Goal: Information Seeking & Learning: Understand process/instructions

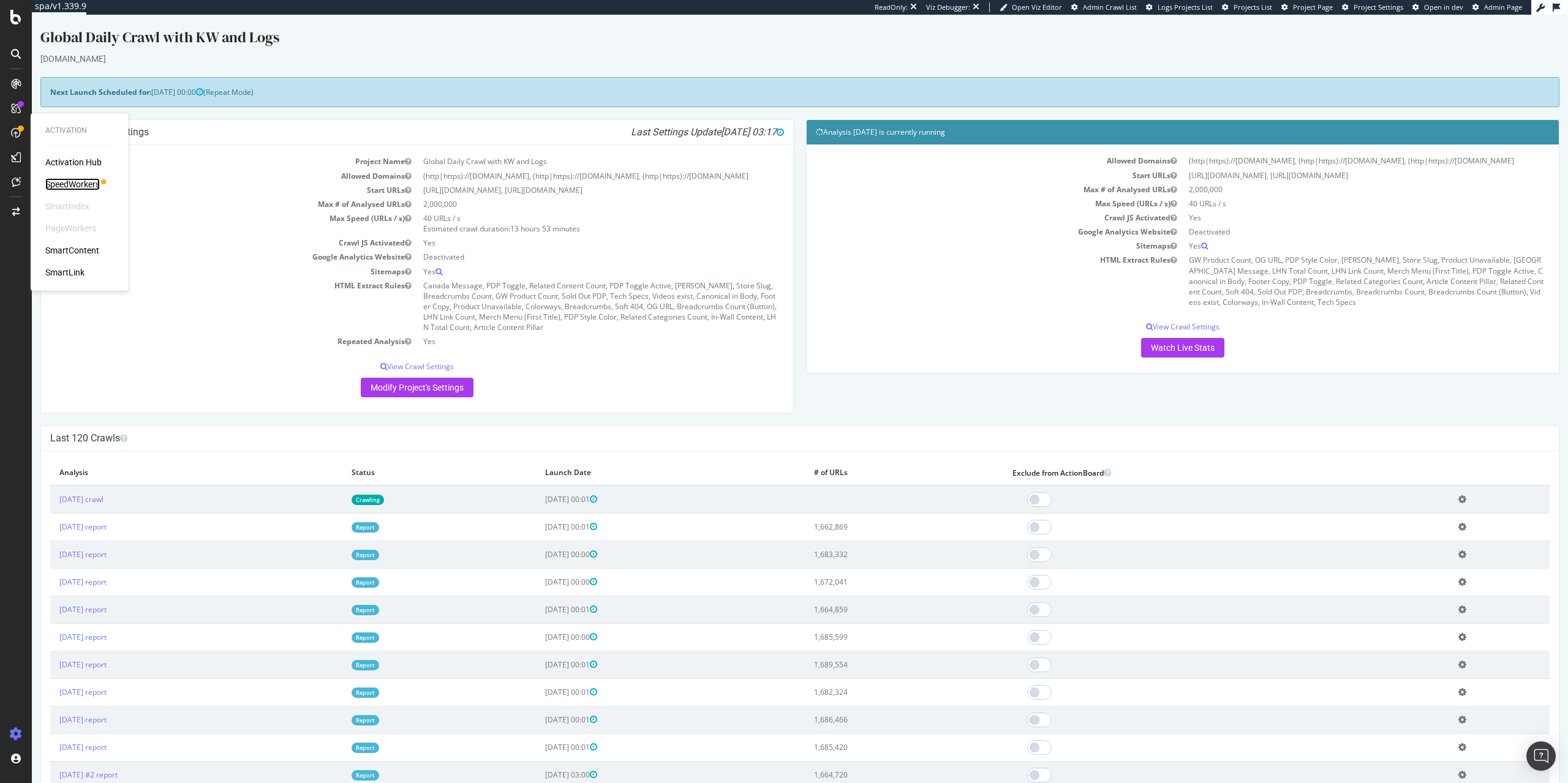
click at [85, 186] on div "SpeedWorkers" at bounding box center [72, 184] width 55 height 12
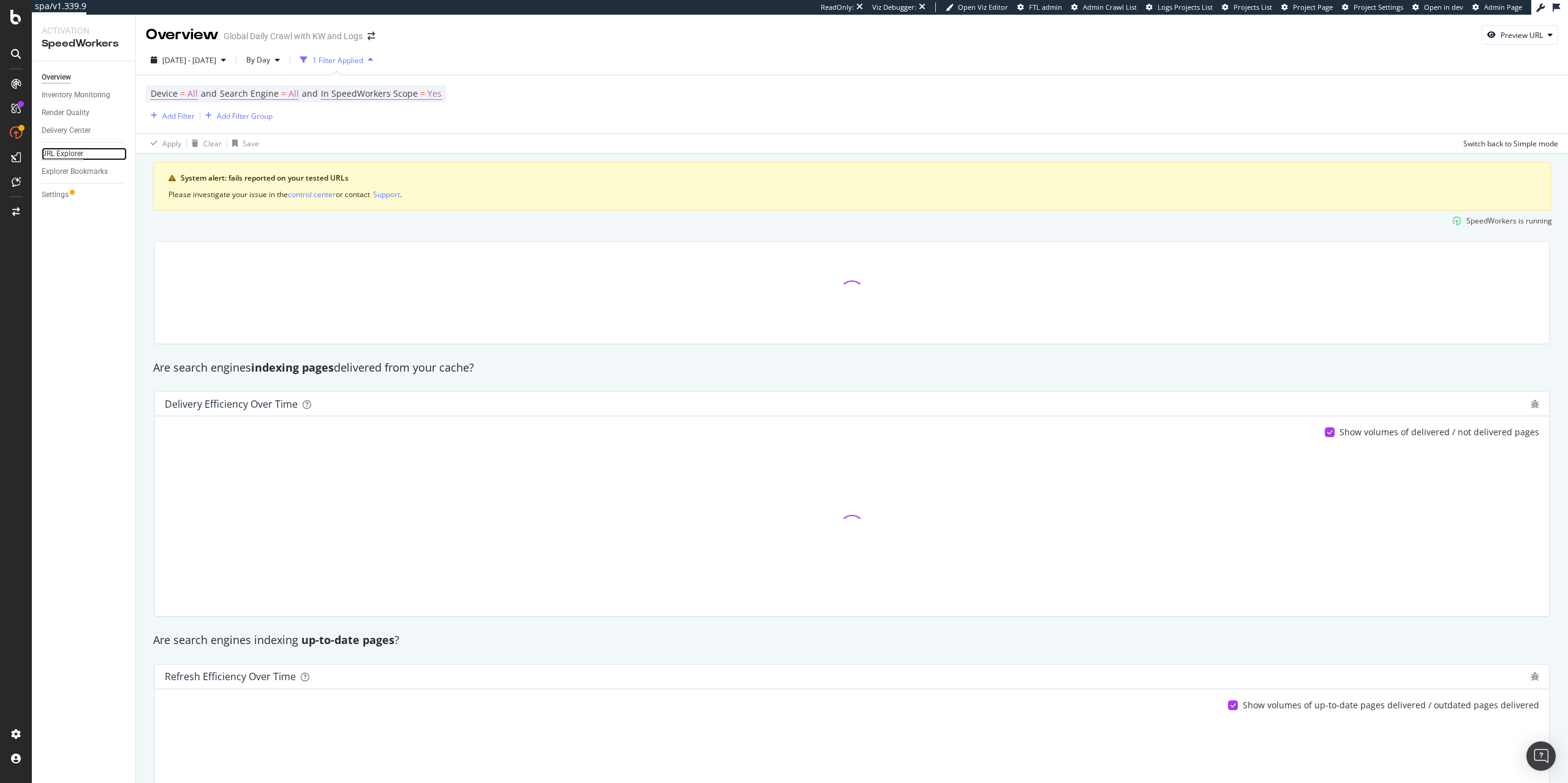
click at [71, 156] on div "URL Explorer" at bounding box center [63, 154] width 42 height 13
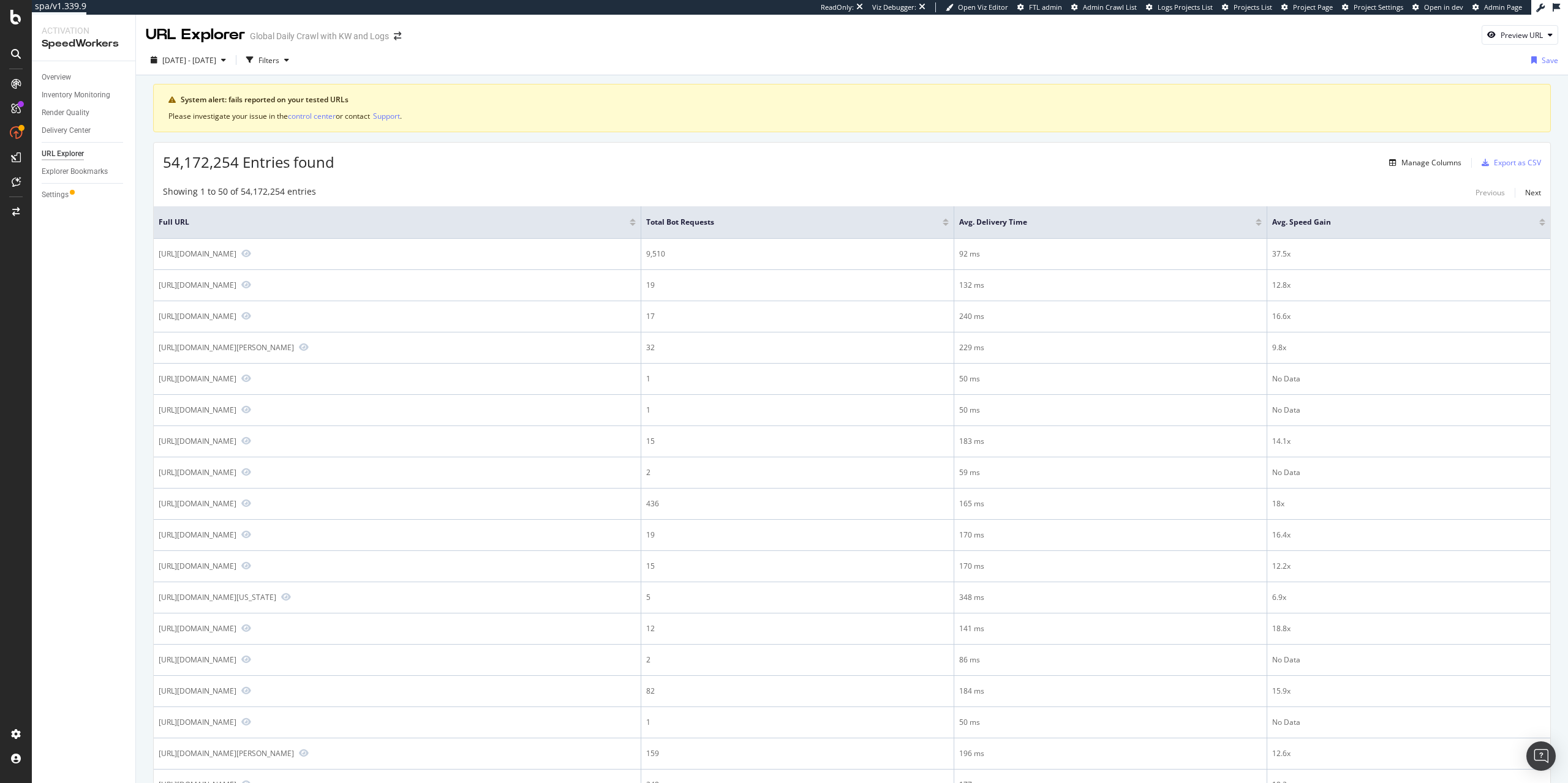
click at [280, 58] on div "Filters" at bounding box center [269, 60] width 21 height 10
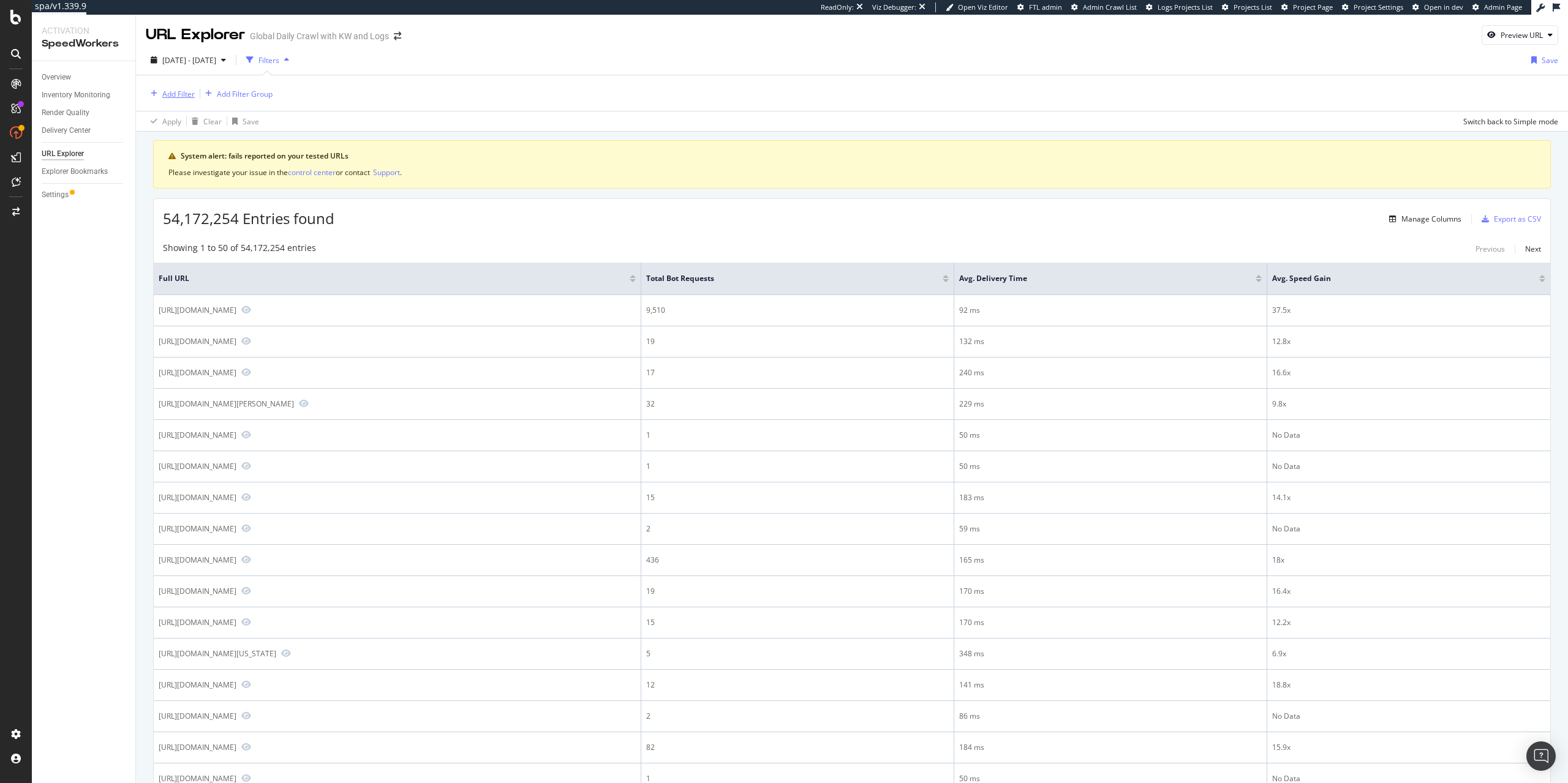
click at [164, 98] on div "Add Filter" at bounding box center [178, 94] width 32 height 10
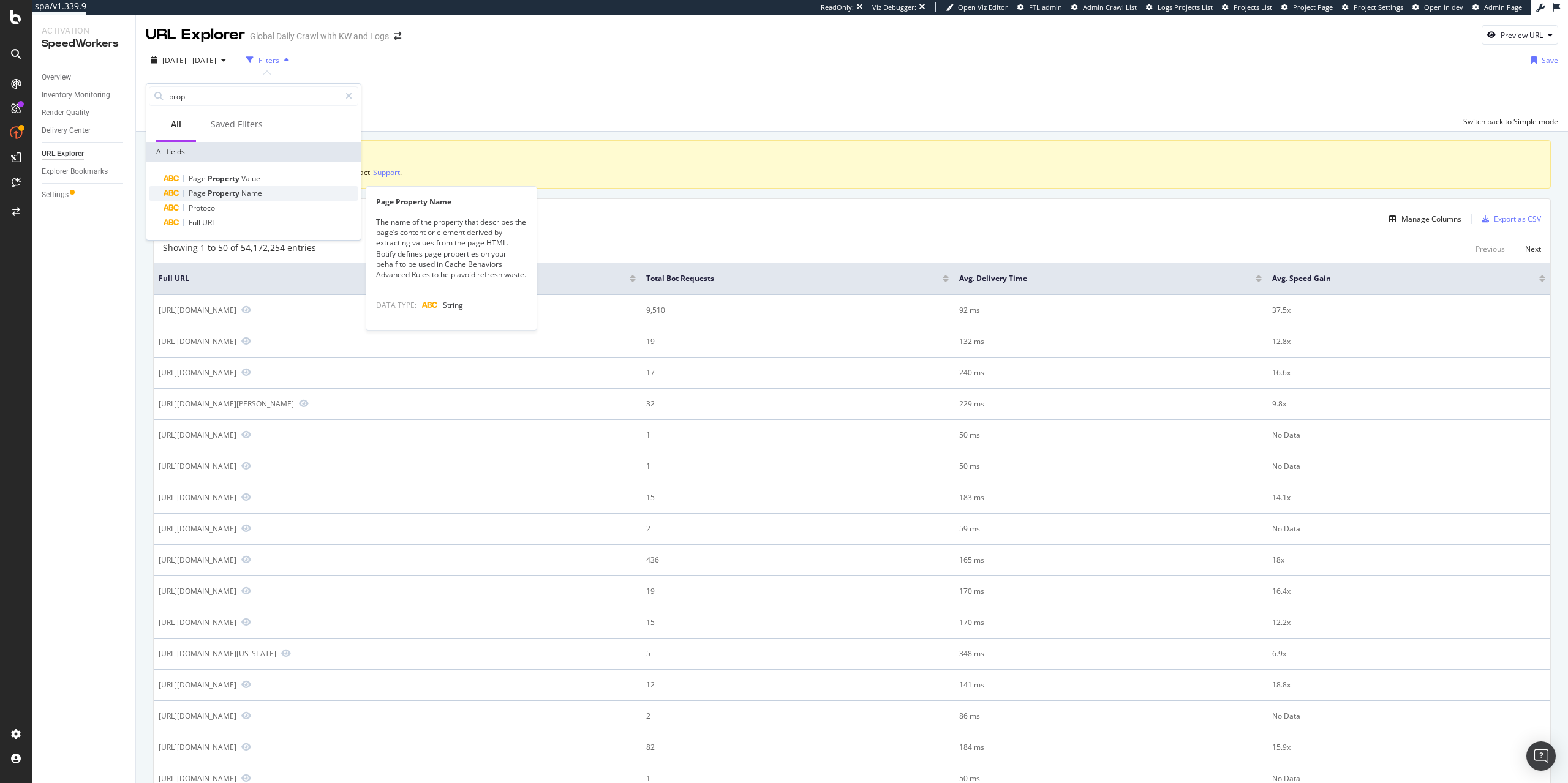
type input "prop"
click at [267, 196] on div "Page Property Name" at bounding box center [261, 193] width 195 height 15
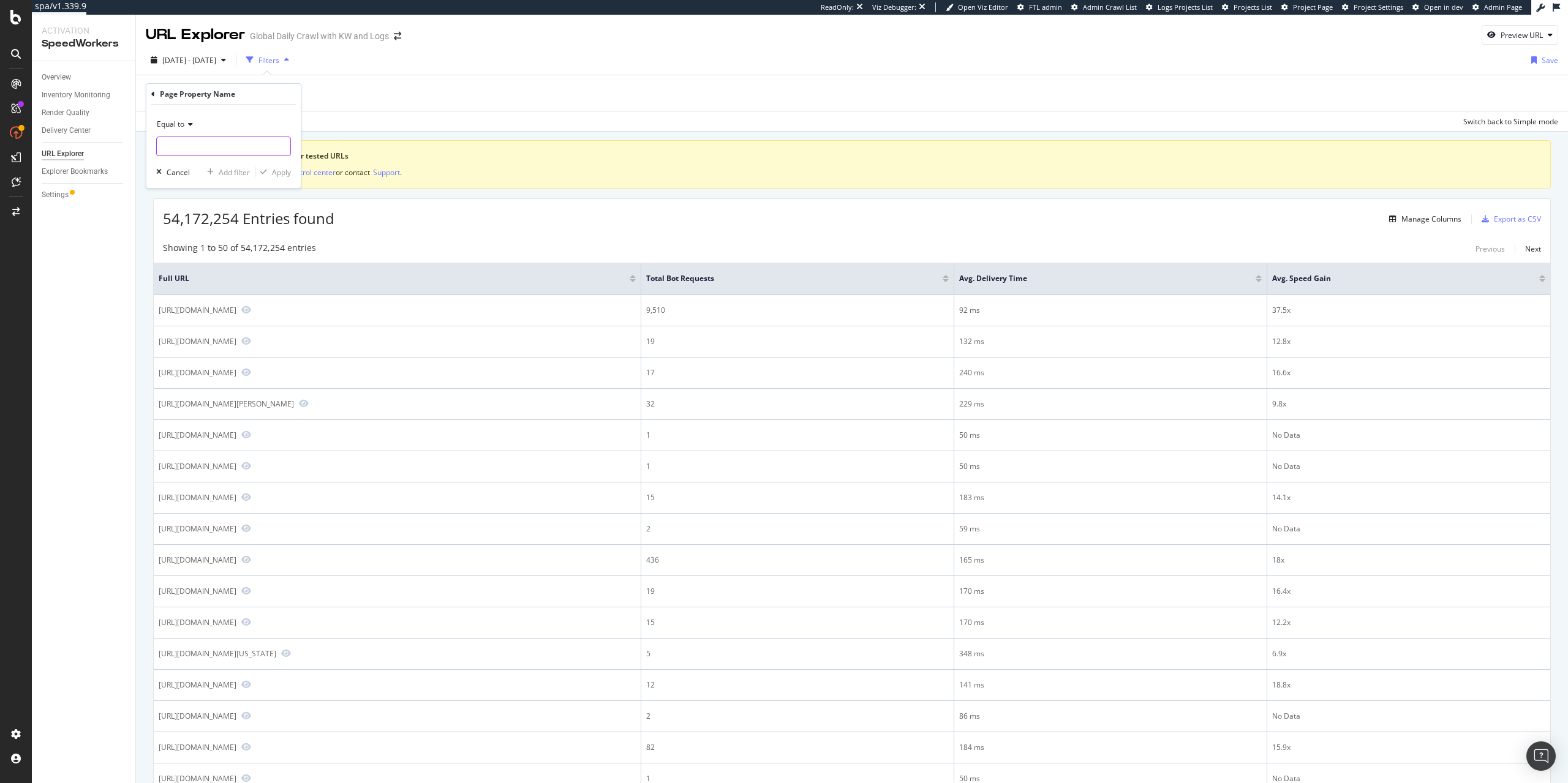
click at [233, 141] on input "text" at bounding box center [224, 146] width 133 height 20
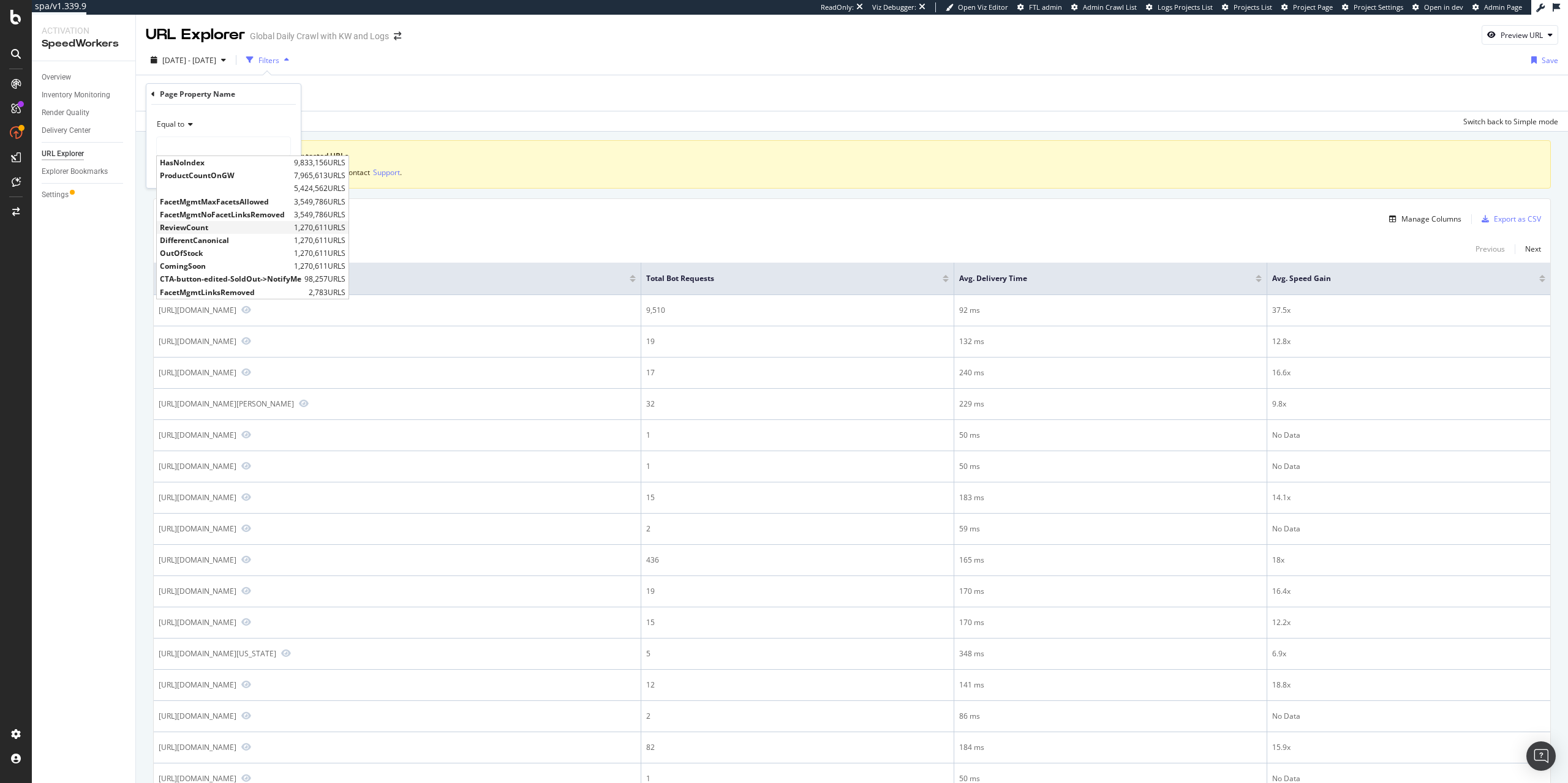
click at [206, 231] on span "ReviewCount" at bounding box center [225, 227] width 131 height 10
type input "ReviewCount"
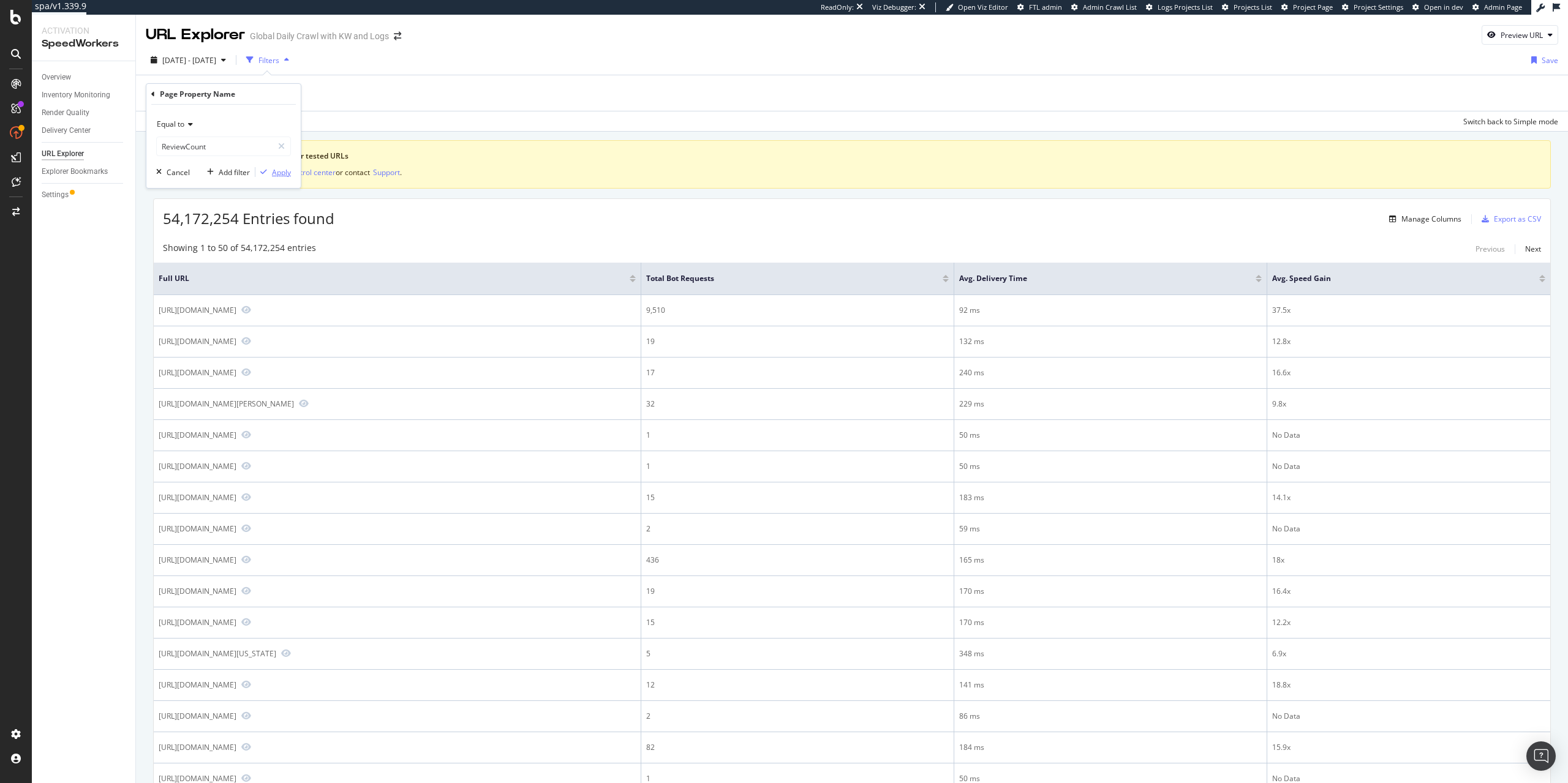
click at [280, 174] on div "Apply" at bounding box center [282, 172] width 19 height 10
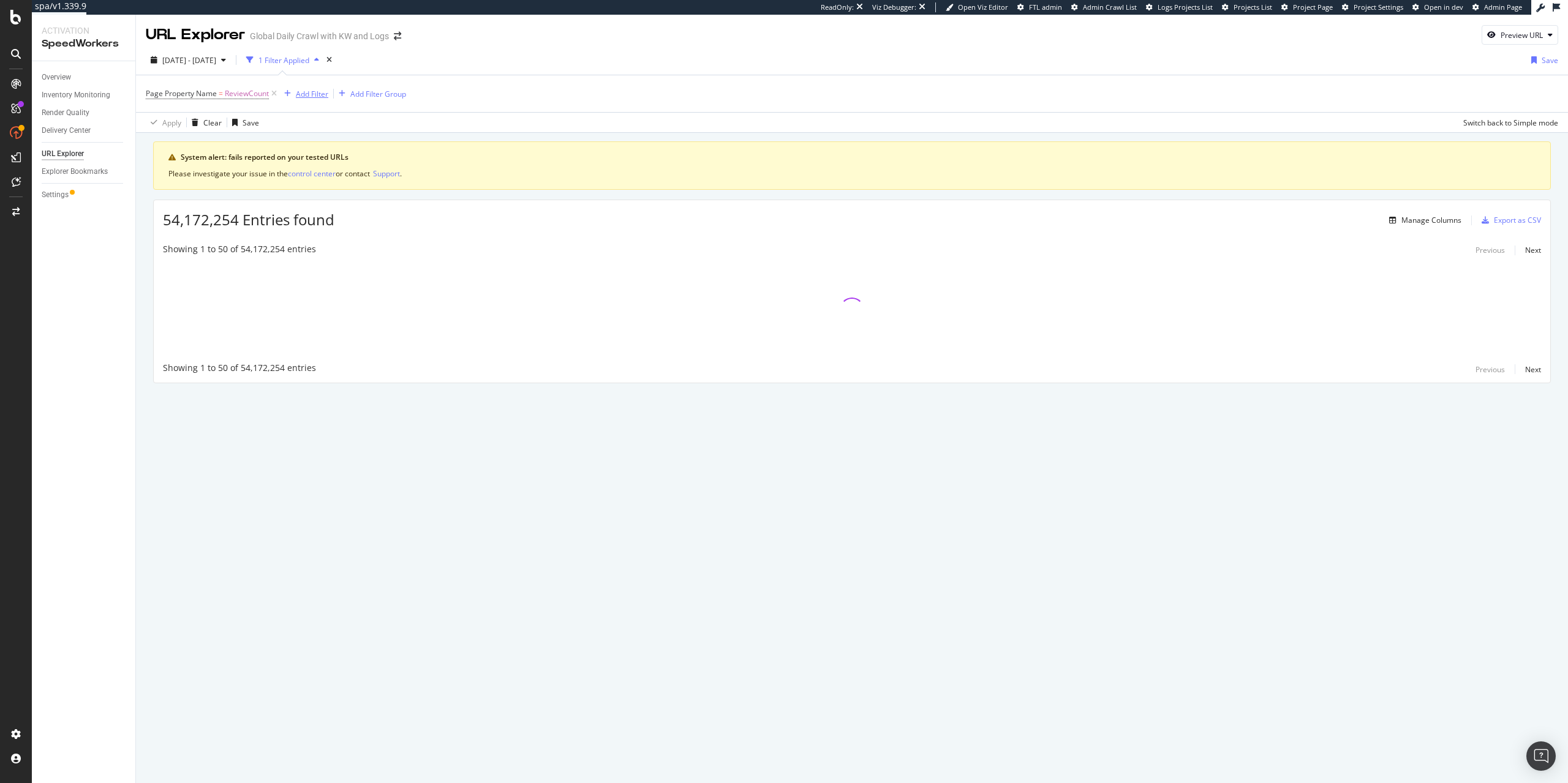
click at [313, 93] on div "Add Filter" at bounding box center [312, 94] width 32 height 10
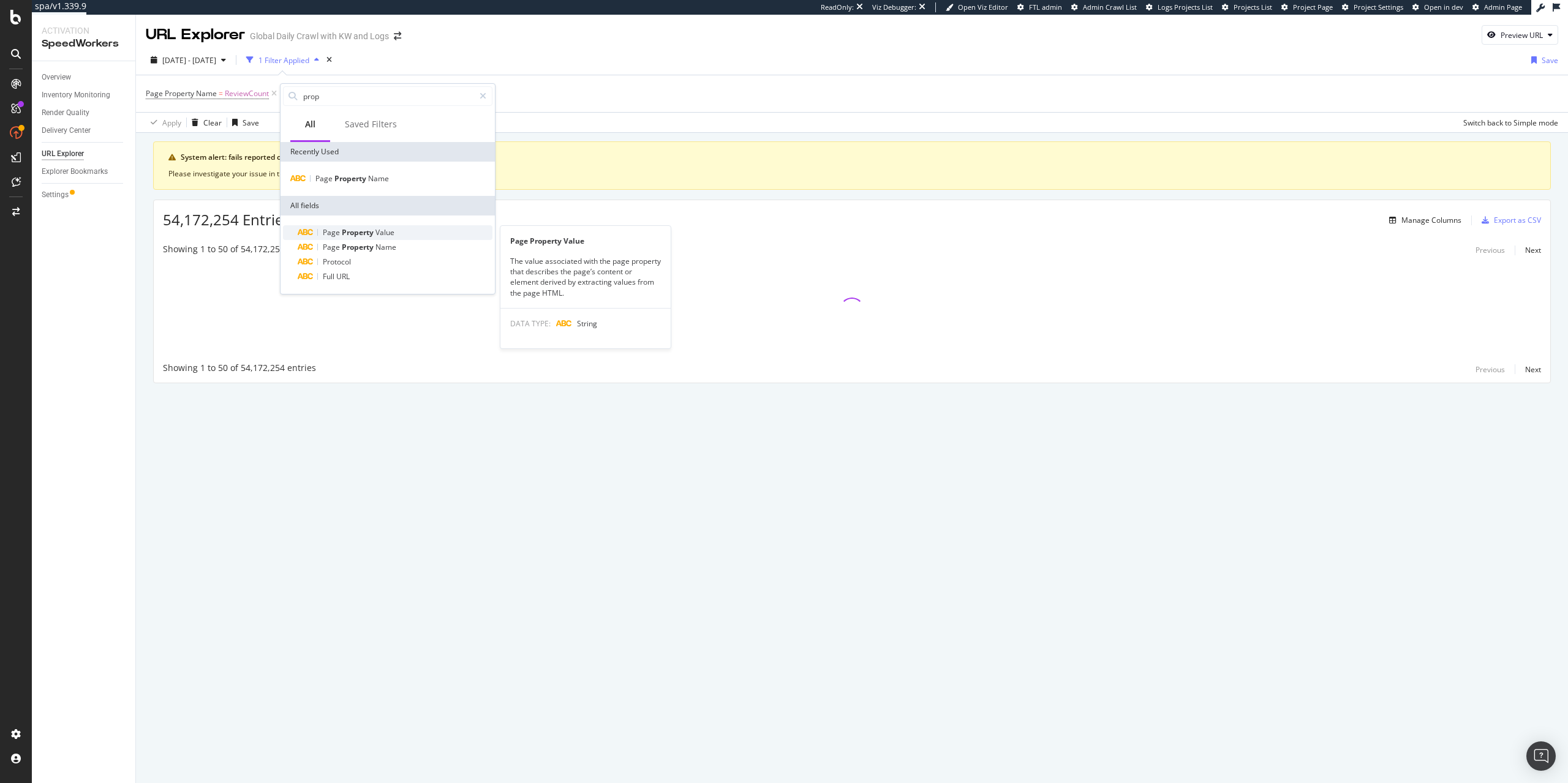
click at [397, 237] on div "Page Property Value" at bounding box center [395, 233] width 195 height 15
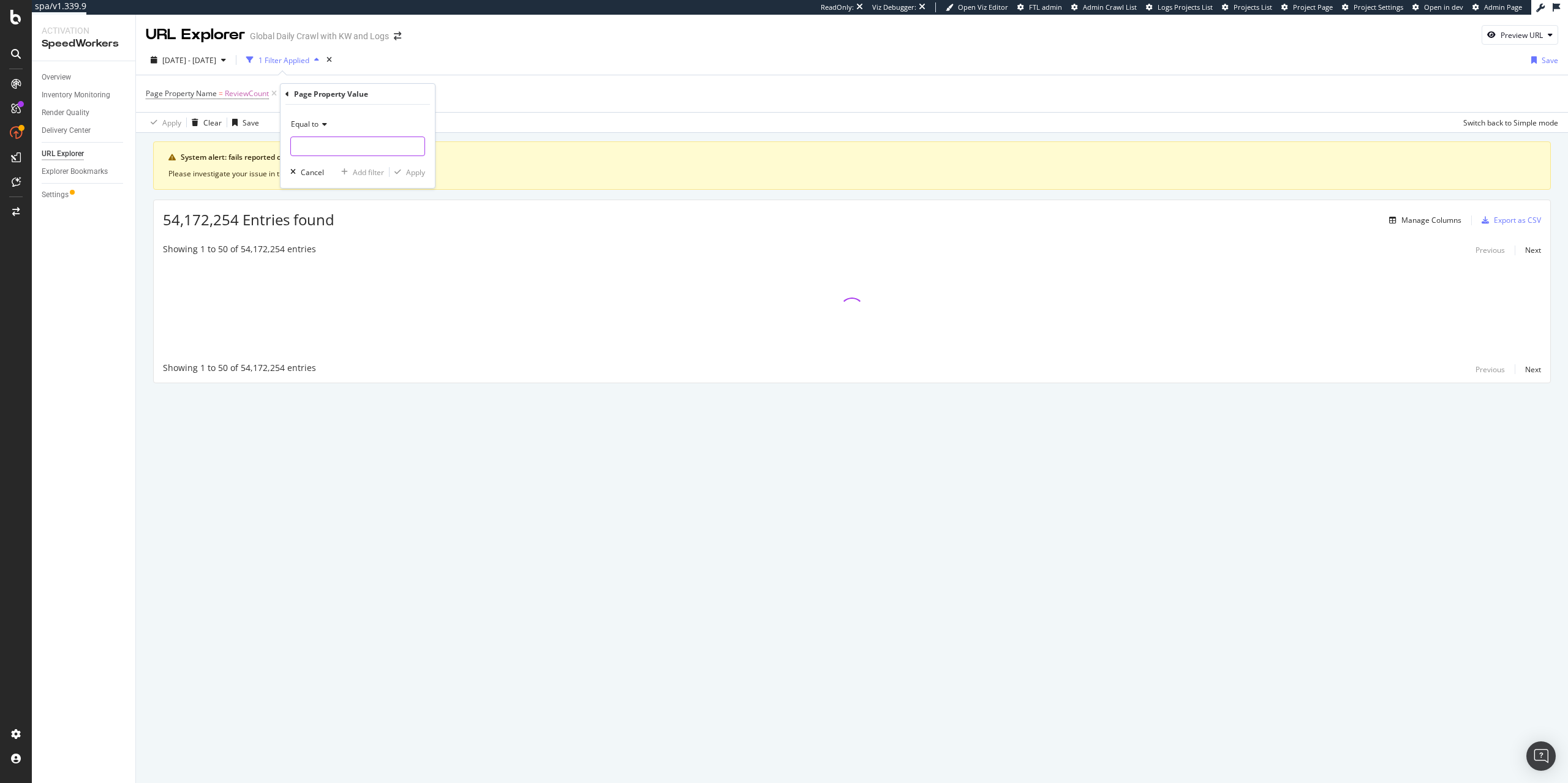
click at [313, 146] on input "text" at bounding box center [358, 146] width 133 height 20
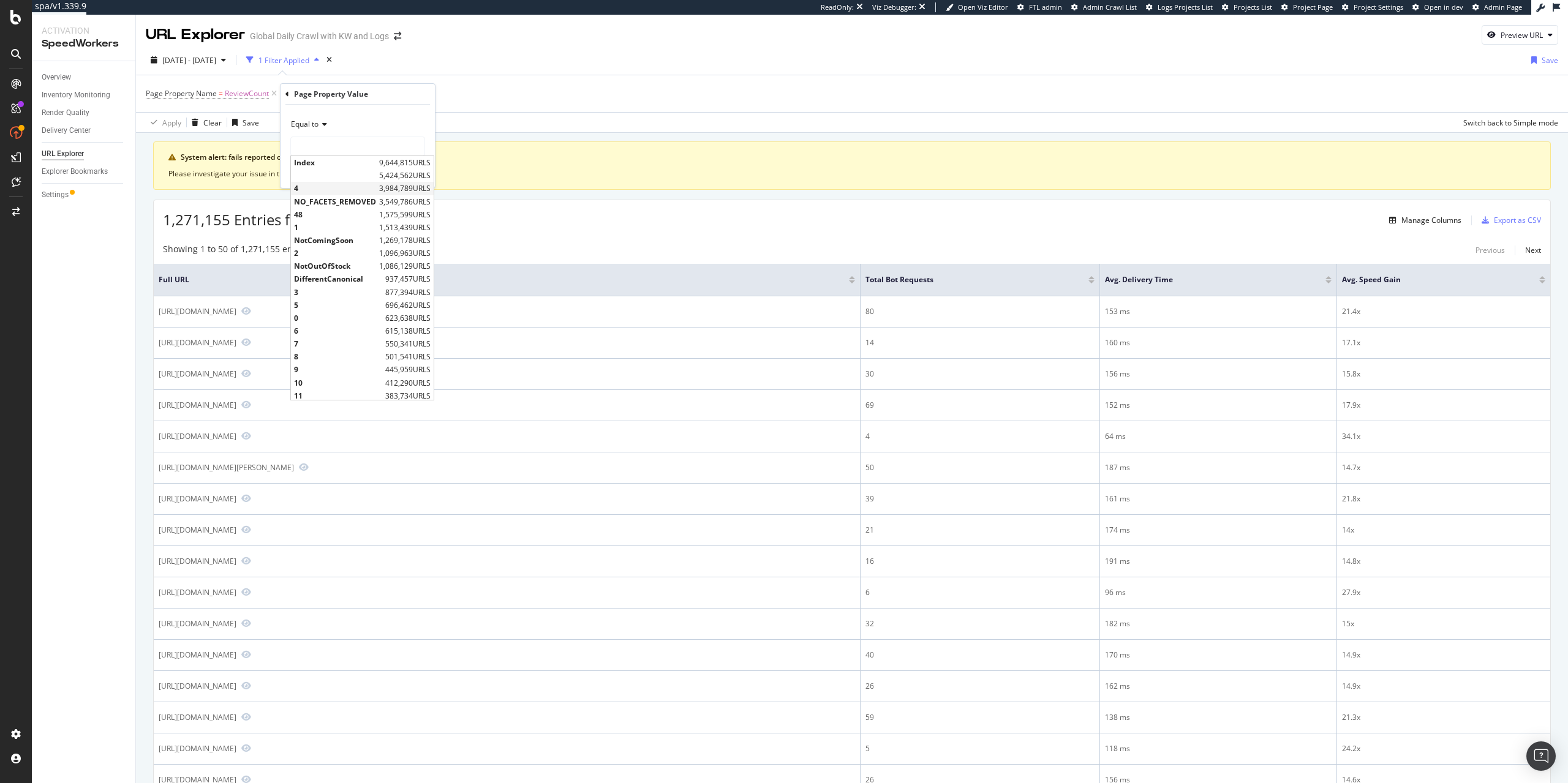
click at [358, 189] on span "4" at bounding box center [335, 188] width 82 height 10
type input "4"
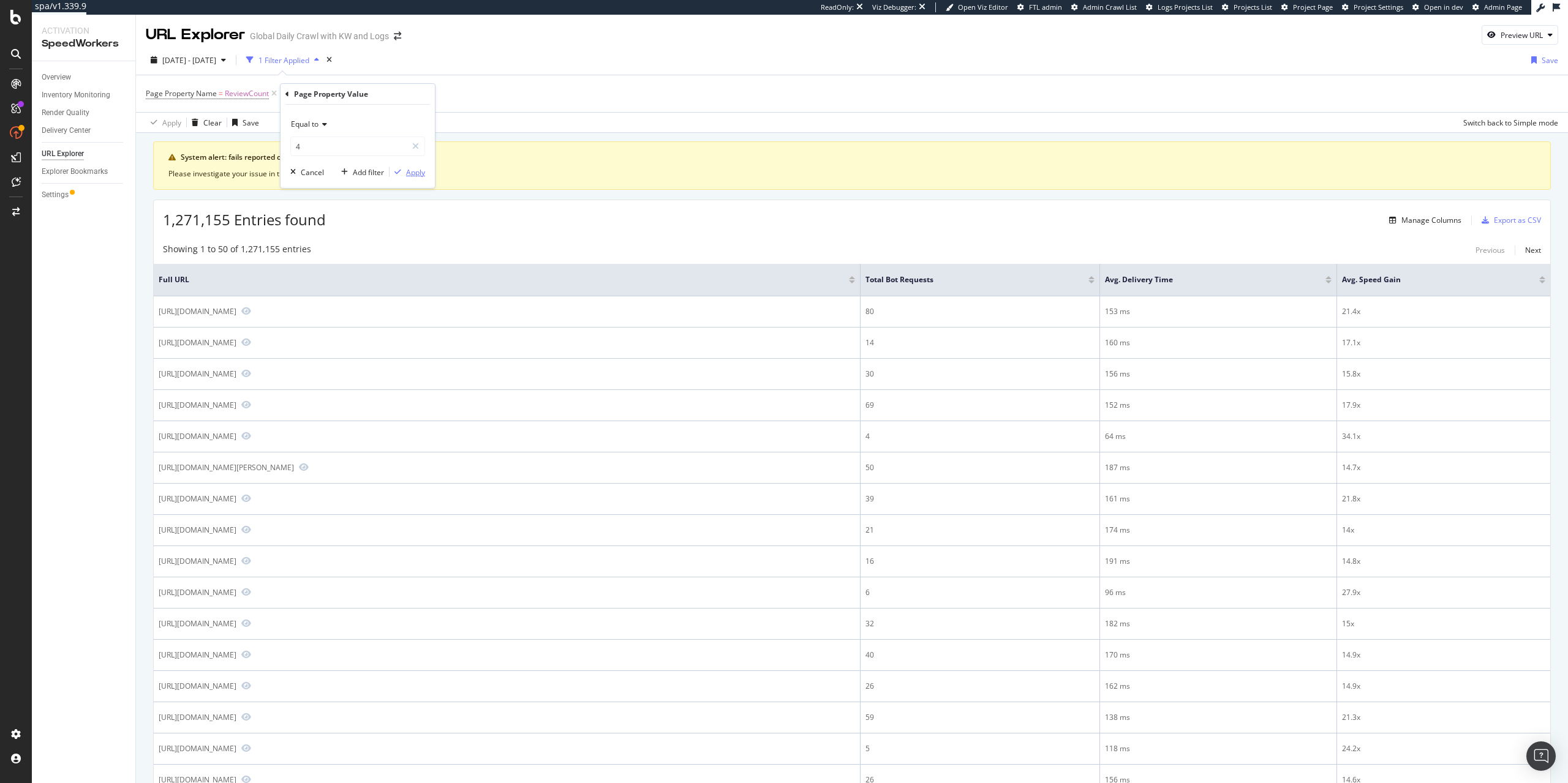
click at [414, 172] on div "Apply" at bounding box center [416, 172] width 19 height 10
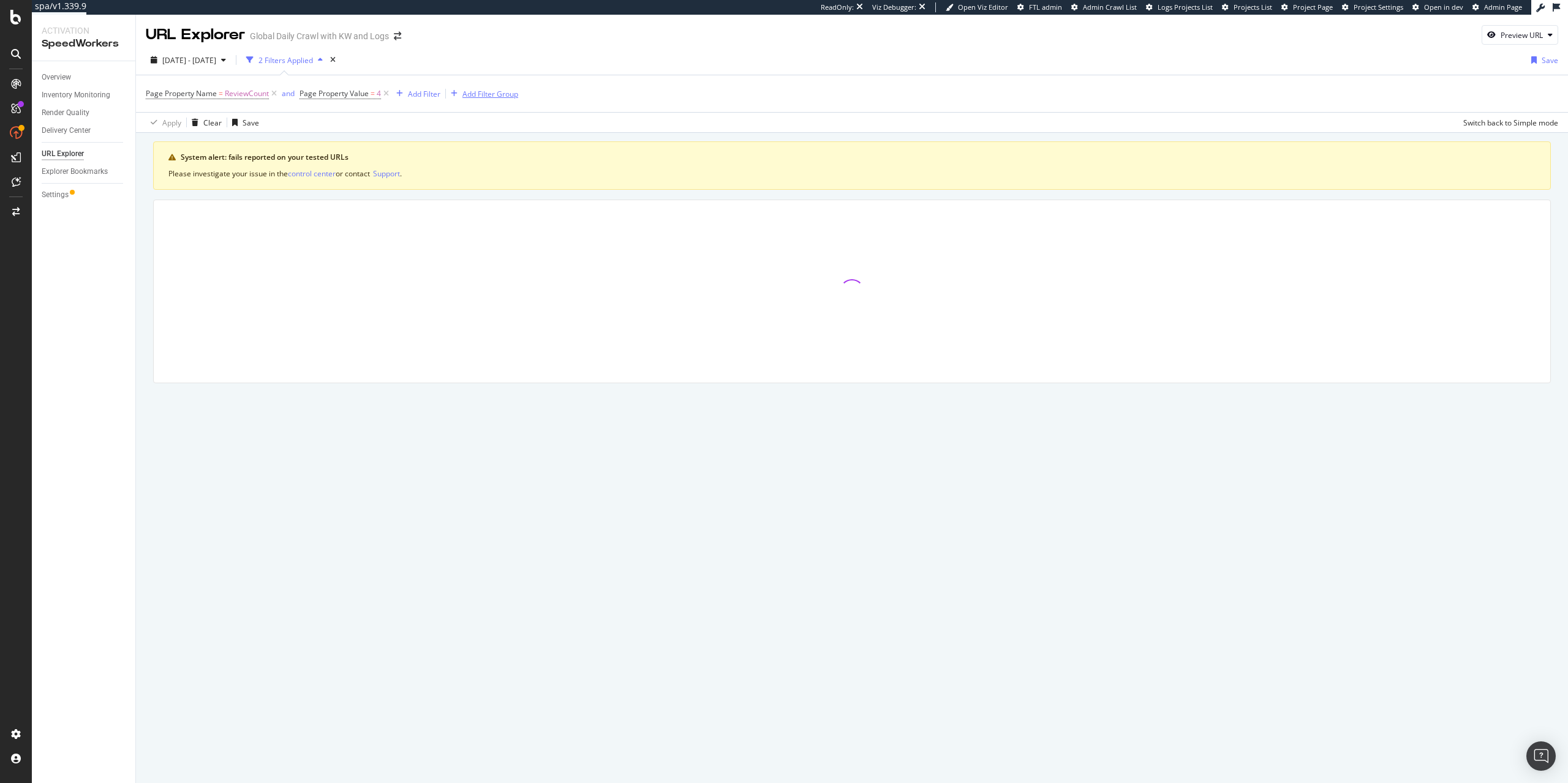
click at [485, 98] on div "Add Filter Group" at bounding box center [490, 94] width 56 height 10
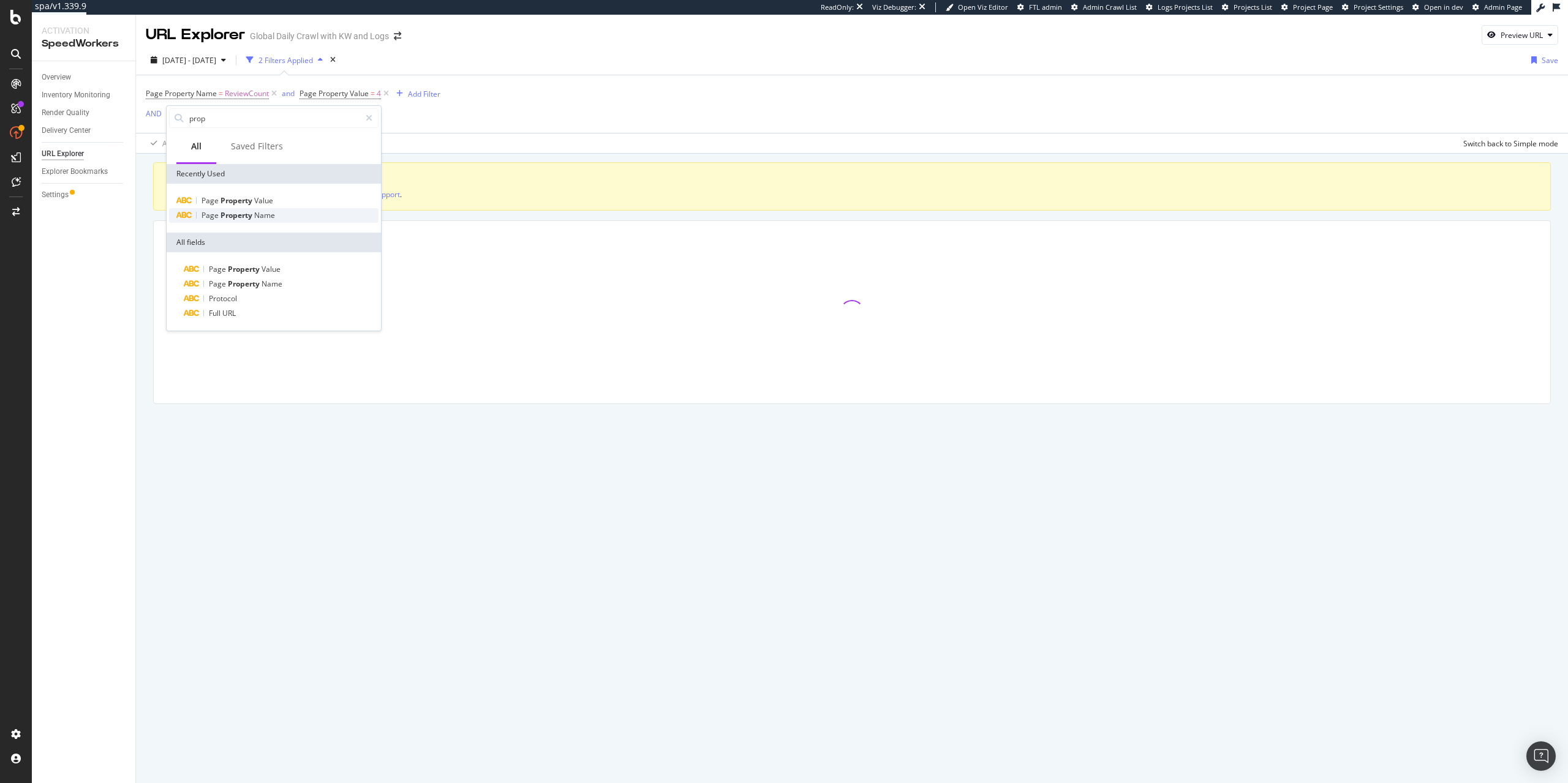
click at [268, 215] on span "Name" at bounding box center [264, 215] width 21 height 10
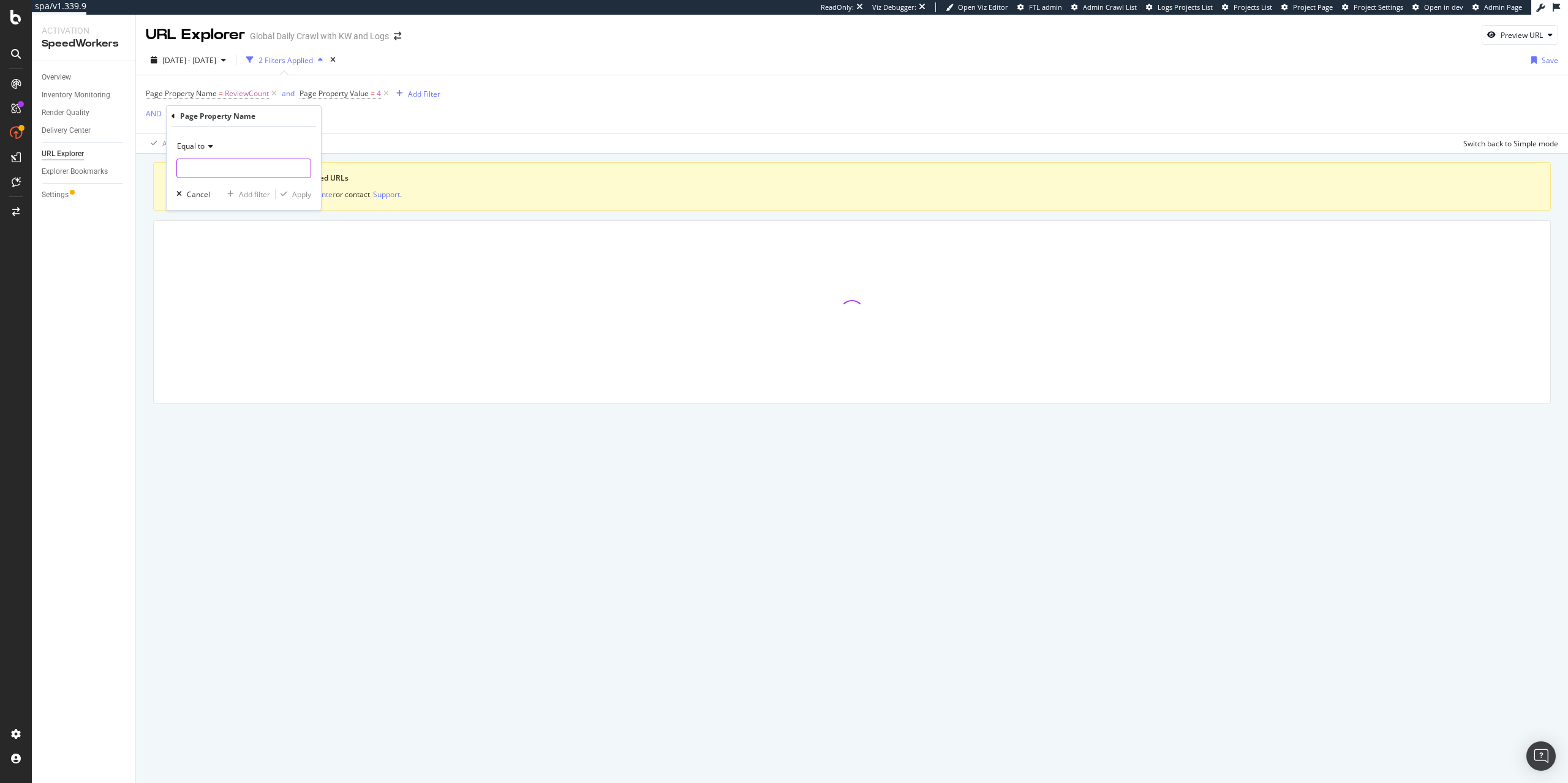
click at [259, 168] on input "text" at bounding box center [244, 168] width 133 height 20
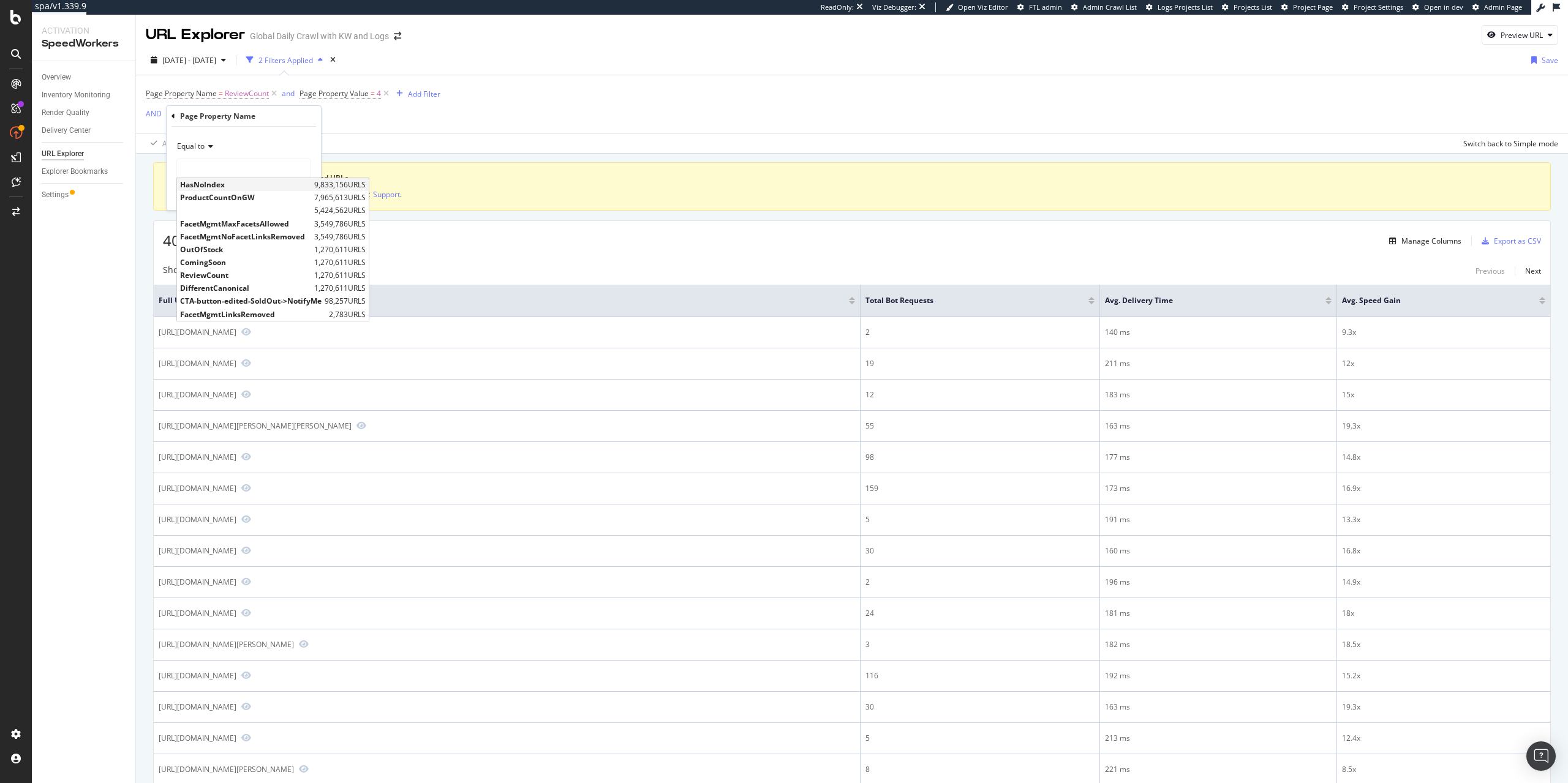
click at [221, 189] on span "HasNoIndex" at bounding box center [245, 184] width 131 height 10
type input "HasNoIndex"
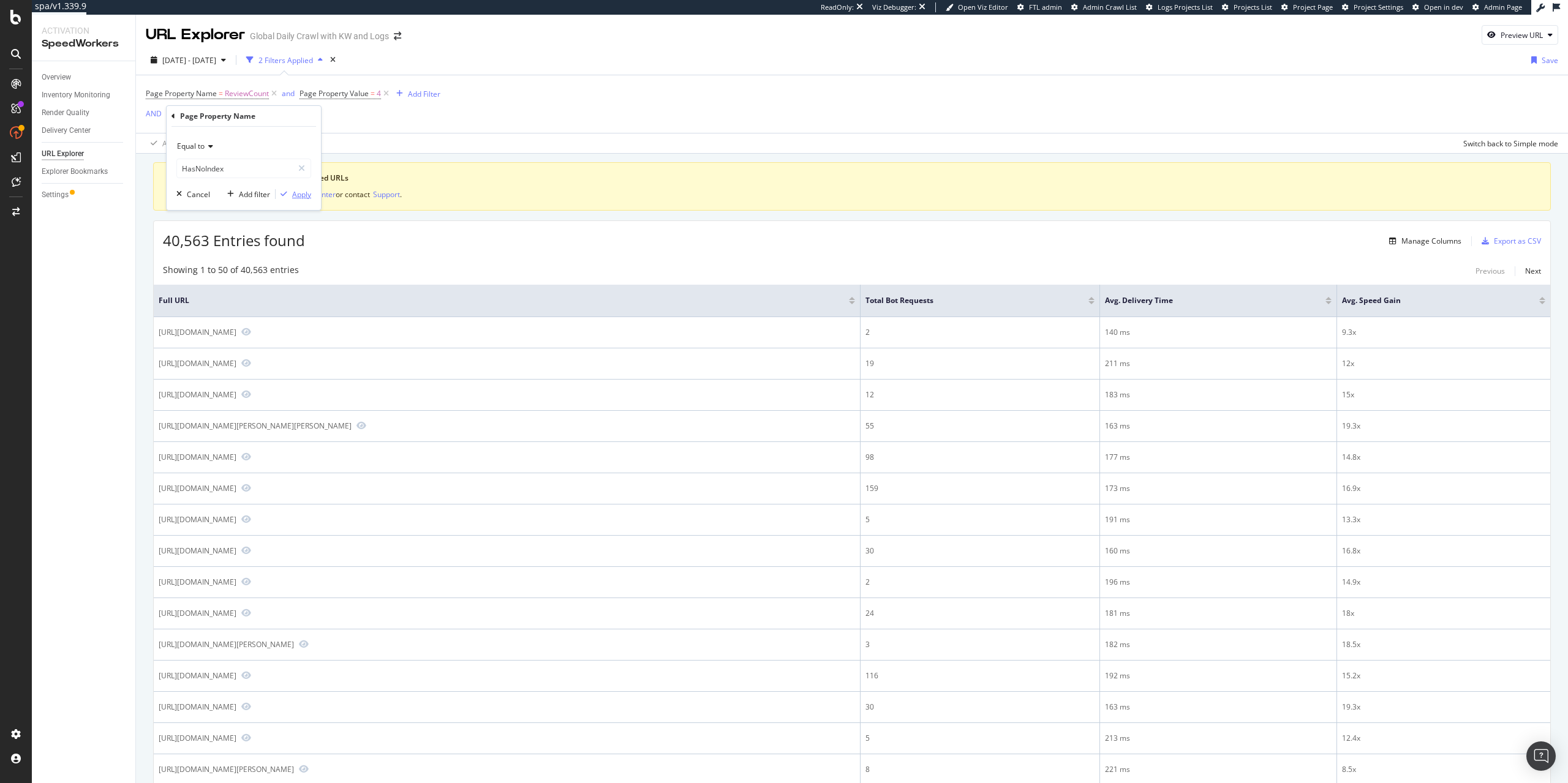
click at [307, 195] on div "Apply" at bounding box center [302, 194] width 19 height 10
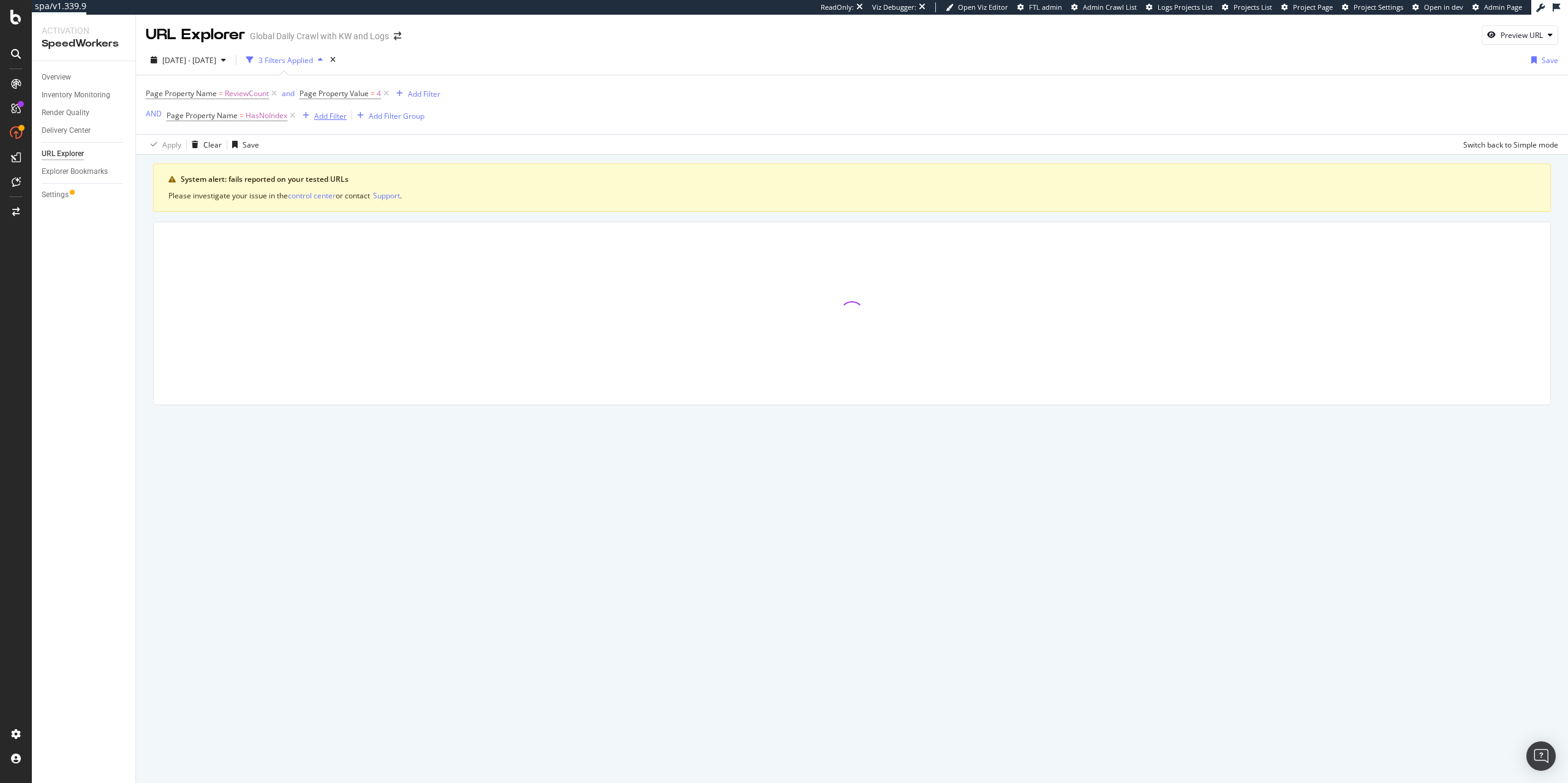
click at [332, 118] on div "Add Filter" at bounding box center [330, 116] width 32 height 10
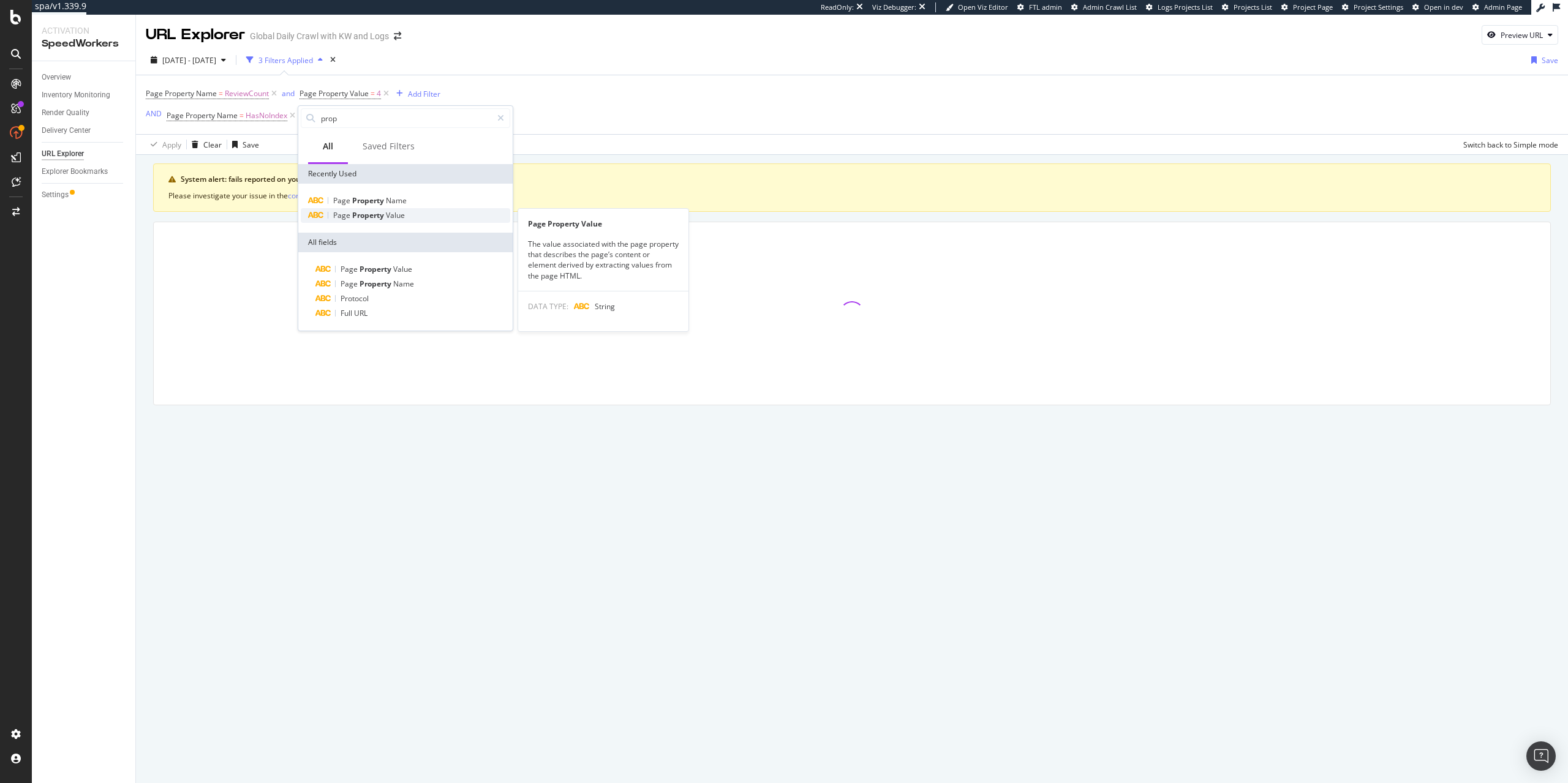
click at [405, 211] on div "Page Property Value" at bounding box center [405, 215] width 209 height 15
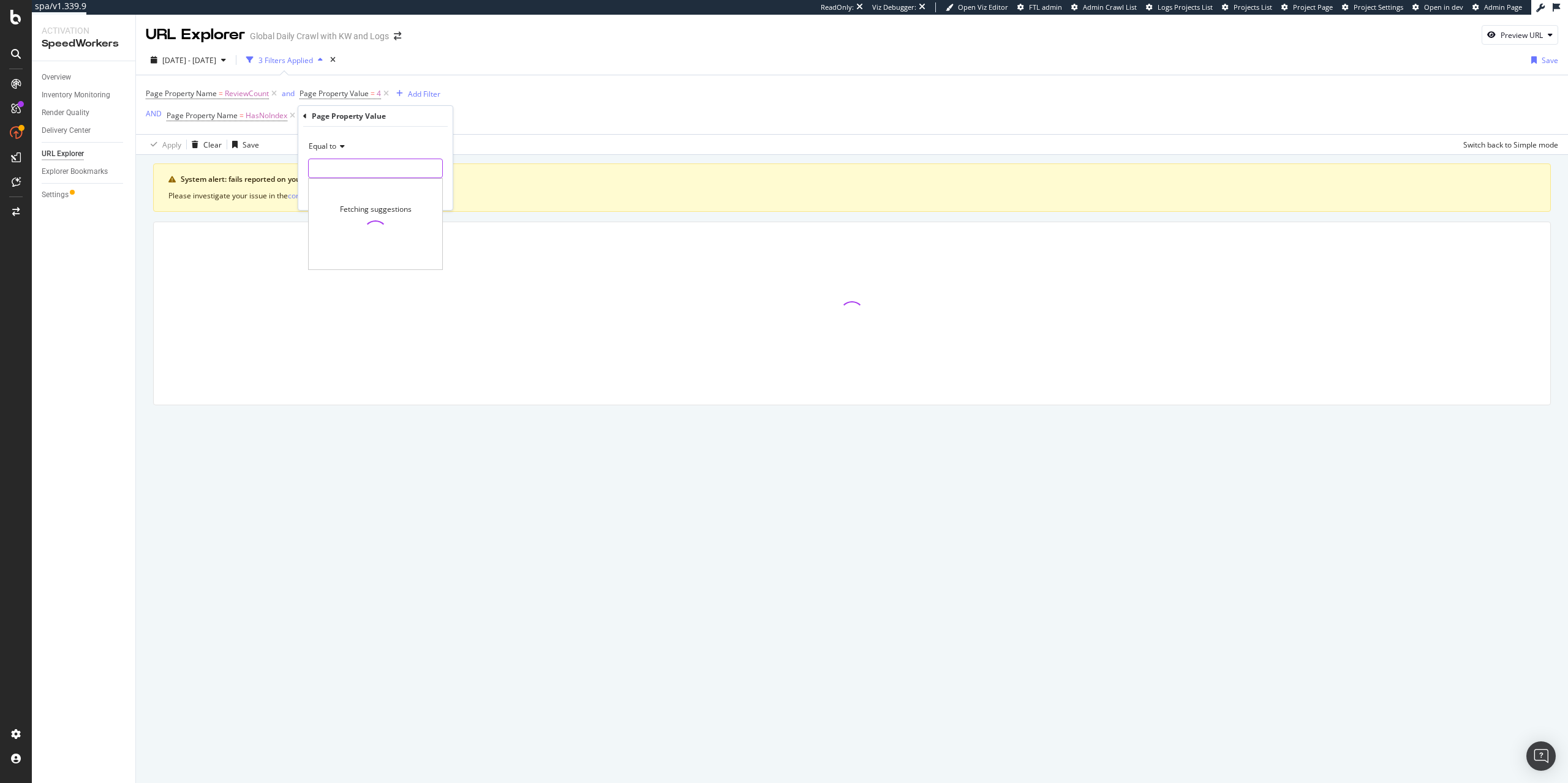
click at [374, 166] on input "text" at bounding box center [375, 168] width 133 height 20
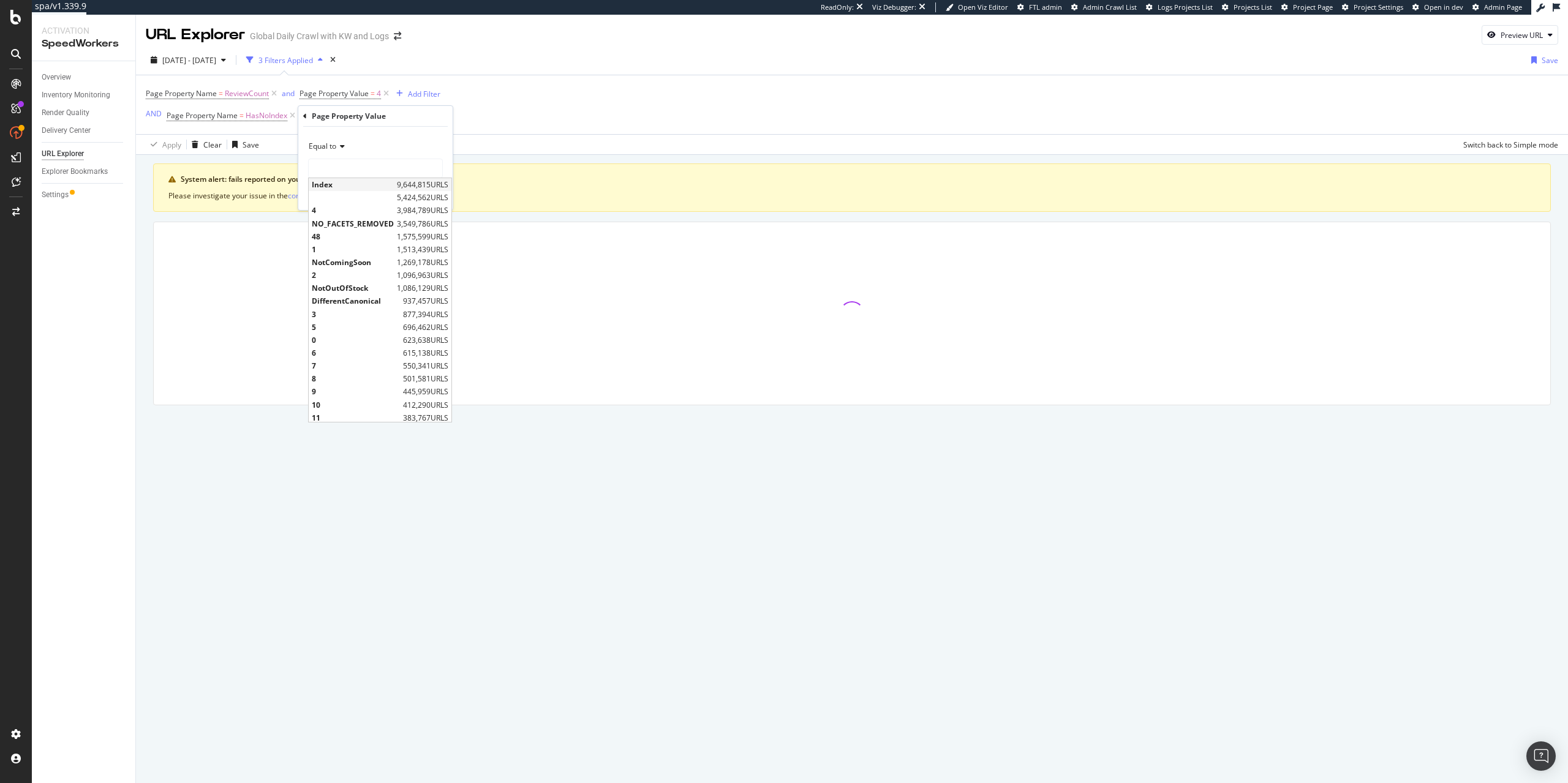
click at [364, 184] on span "Index" at bounding box center [353, 184] width 82 height 10
type input "Index"
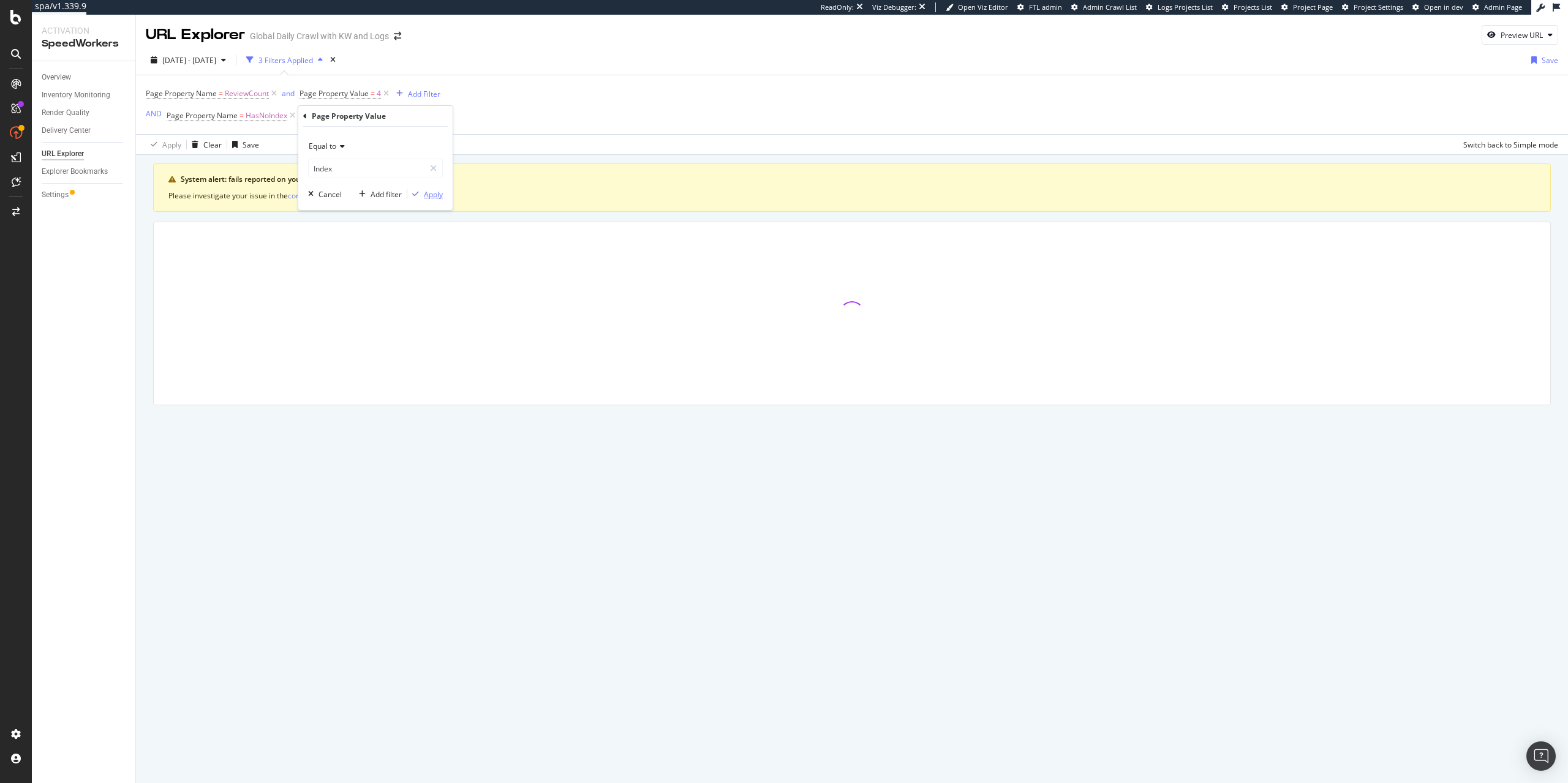
click at [434, 193] on div "Apply" at bounding box center [433, 194] width 19 height 10
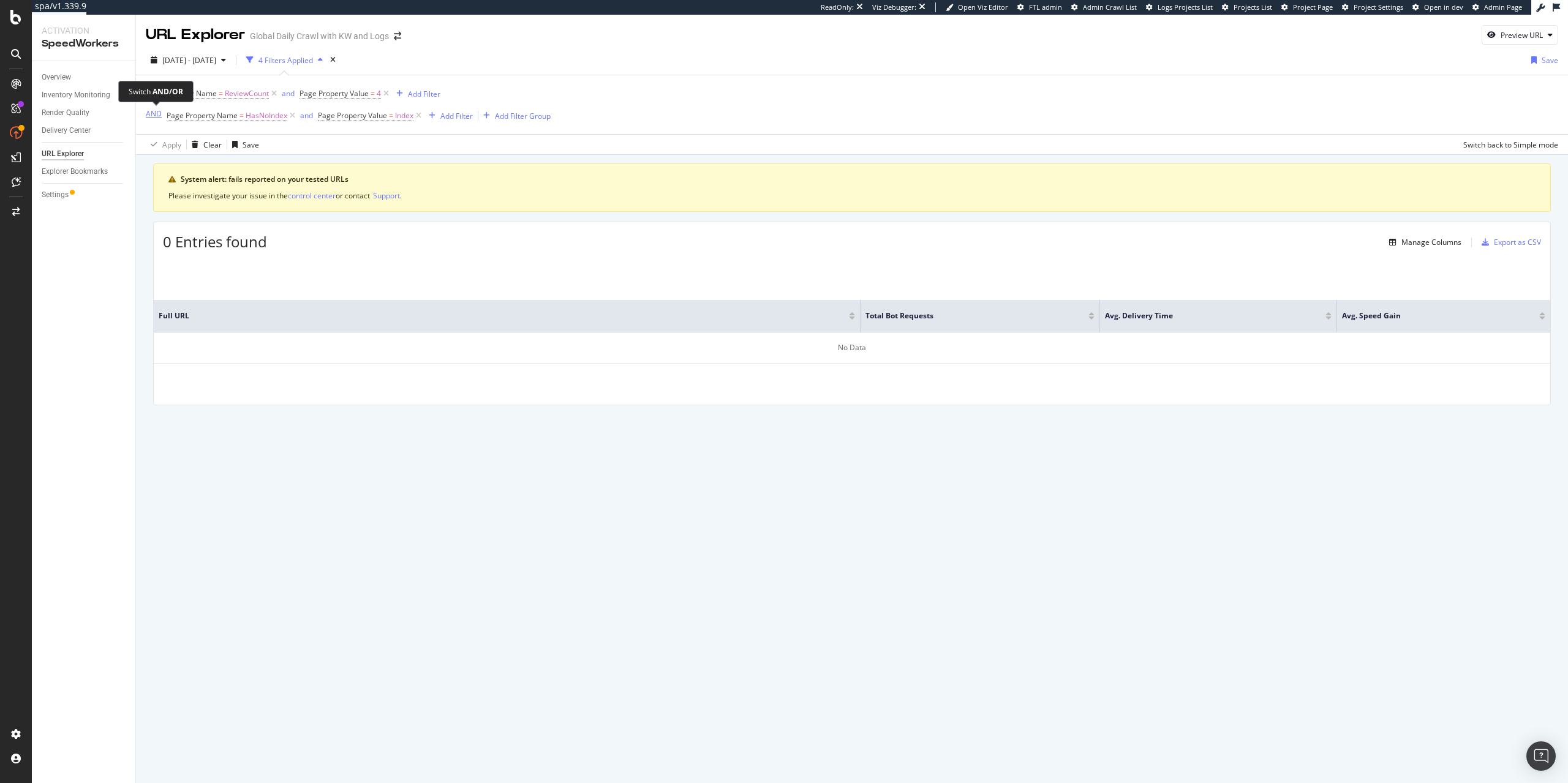
click at [152, 116] on div "AND" at bounding box center [154, 113] width 16 height 10
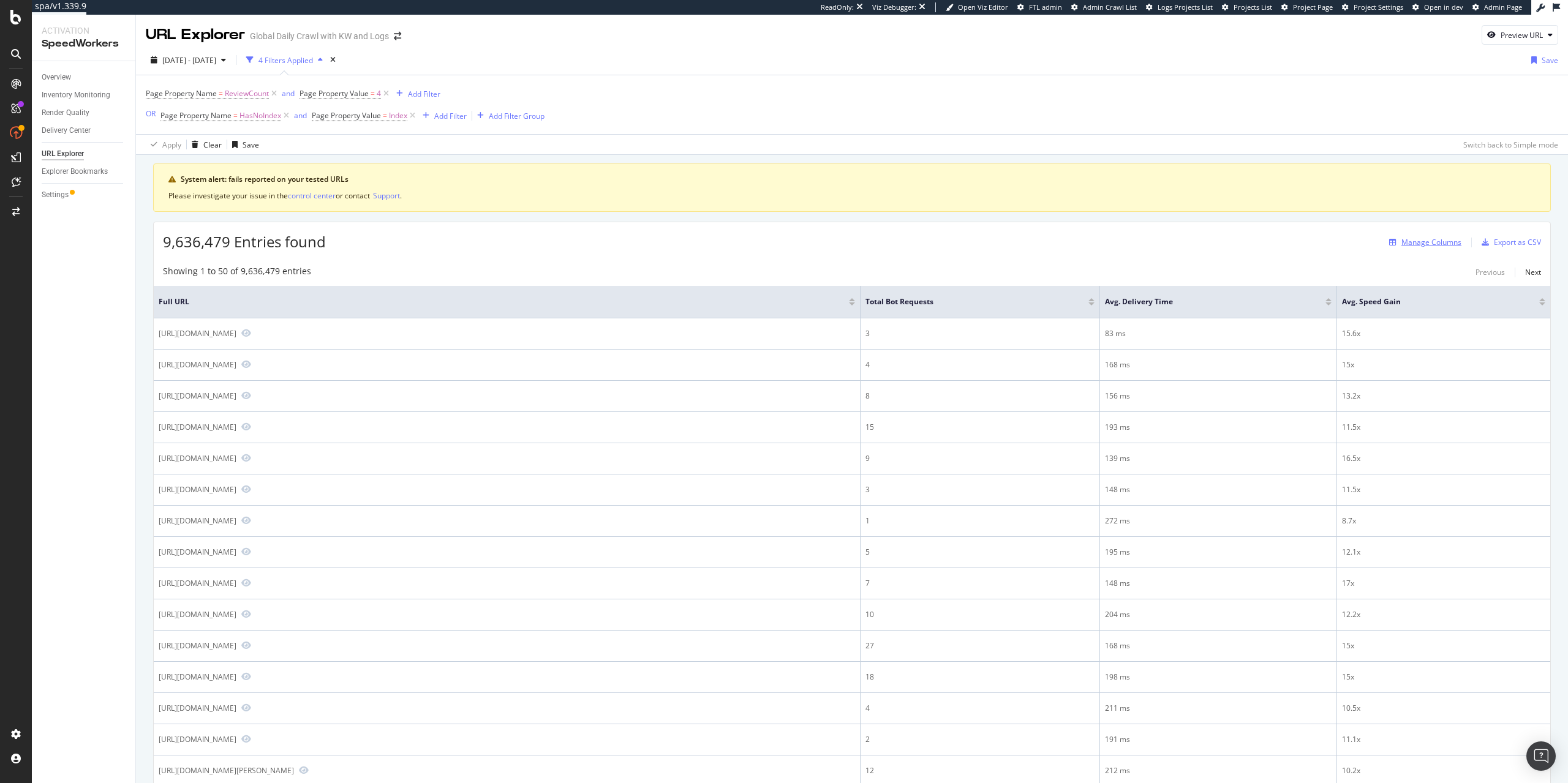
click at [1447, 240] on div "Manage Columns" at bounding box center [1431, 242] width 60 height 10
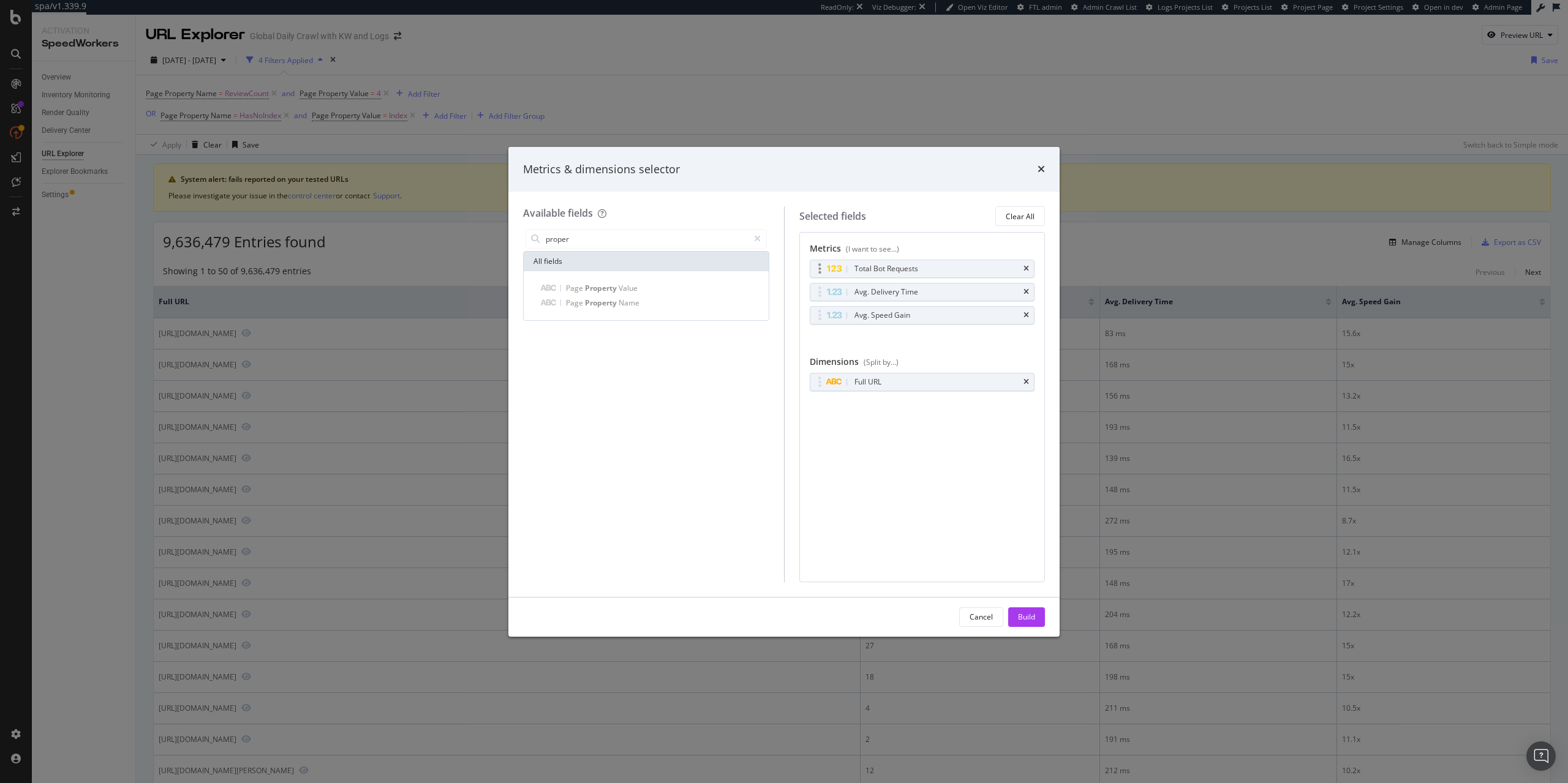
type input "proper"
click at [1030, 267] on div "Total Bot Requests" at bounding box center [922, 268] width 224 height 17
click at [1027, 269] on icon "times" at bounding box center [1026, 269] width 5 height 7
click at [1023, 271] on div "Avg. Delivery Time" at bounding box center [922, 268] width 224 height 17
click at [1027, 269] on icon "times" at bounding box center [1026, 269] width 5 height 7
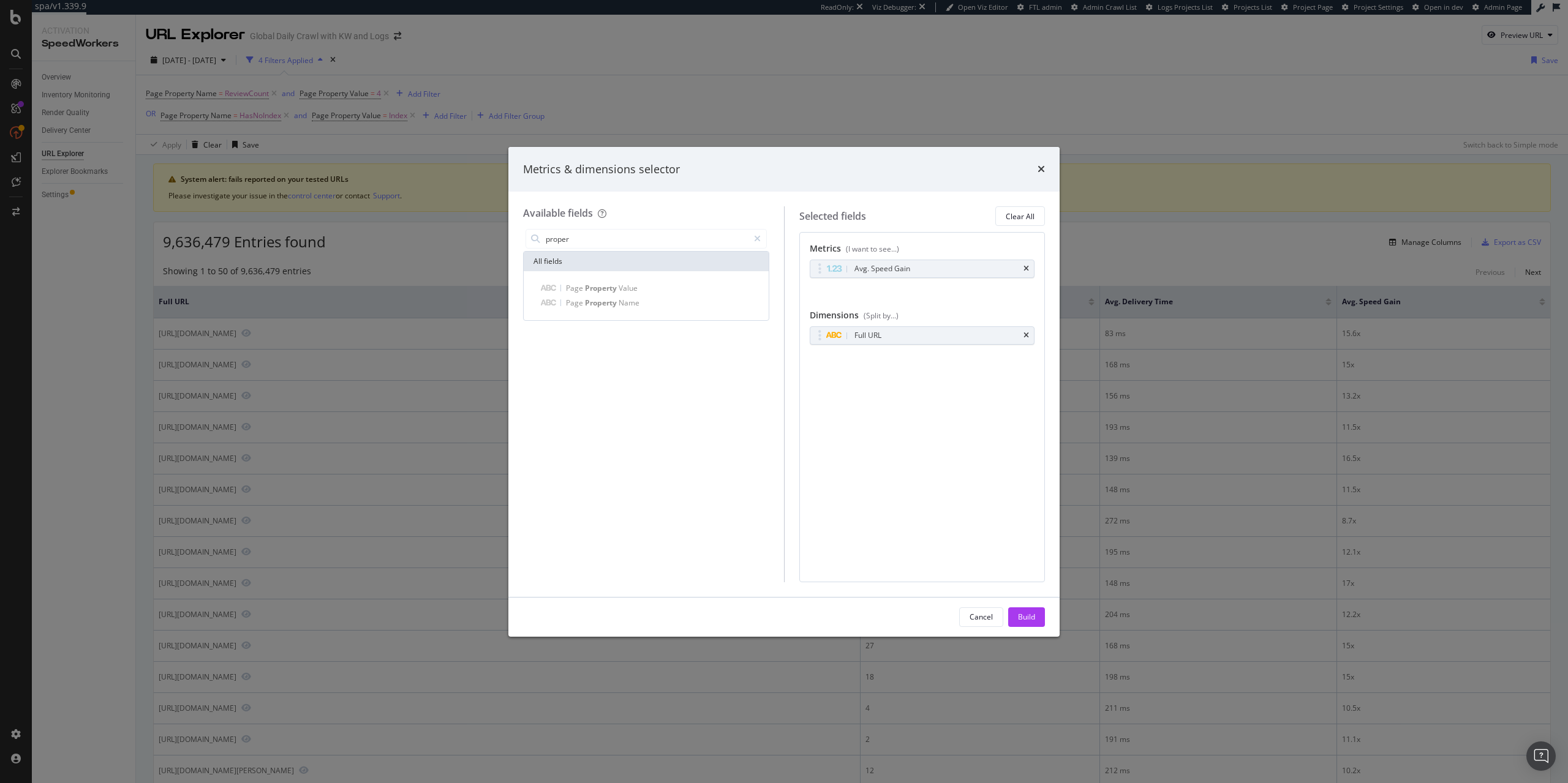
click at [1027, 269] on icon "times" at bounding box center [1026, 269] width 5 height 7
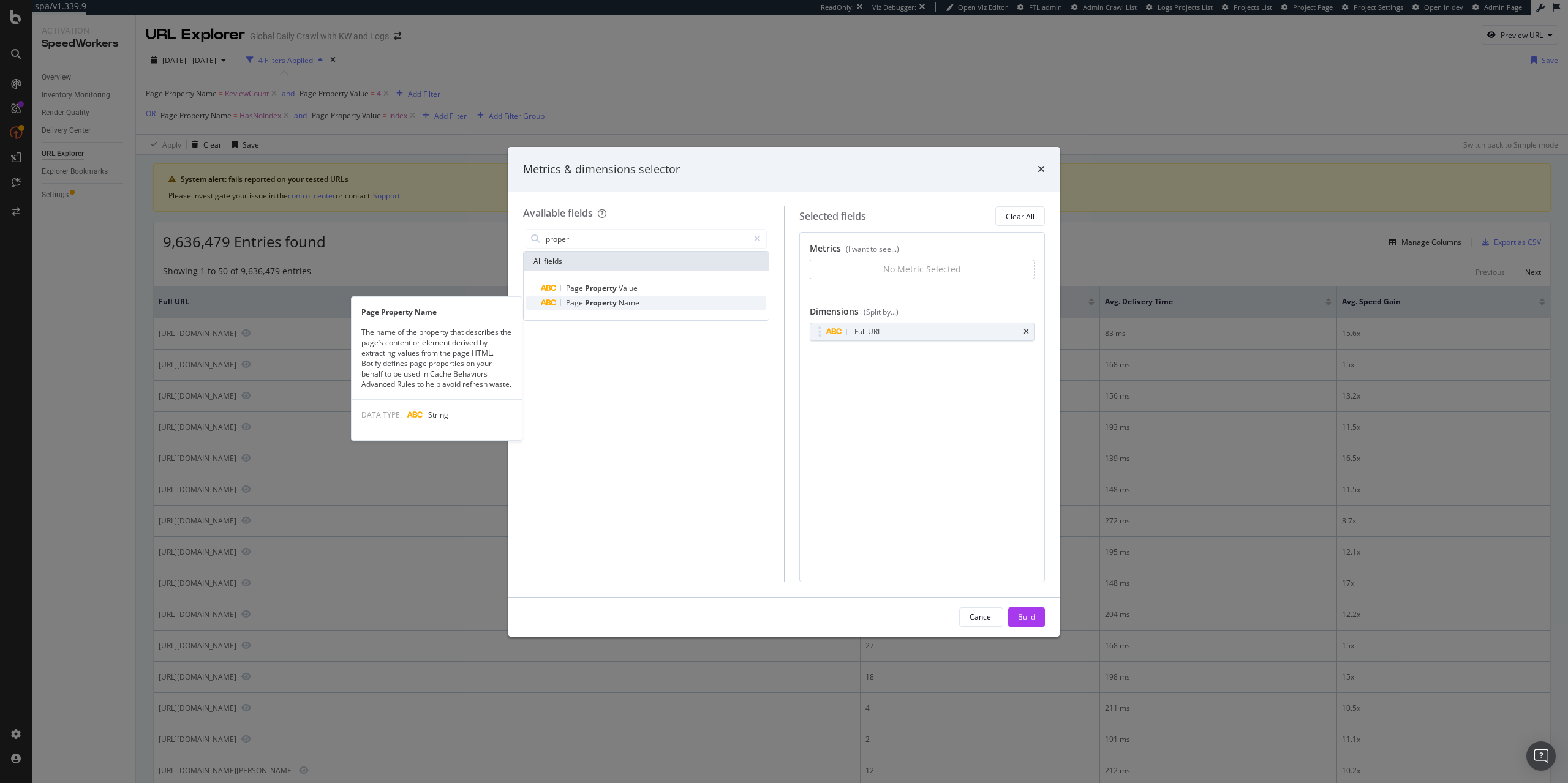
click at [612, 304] on span "Property" at bounding box center [601, 302] width 34 height 10
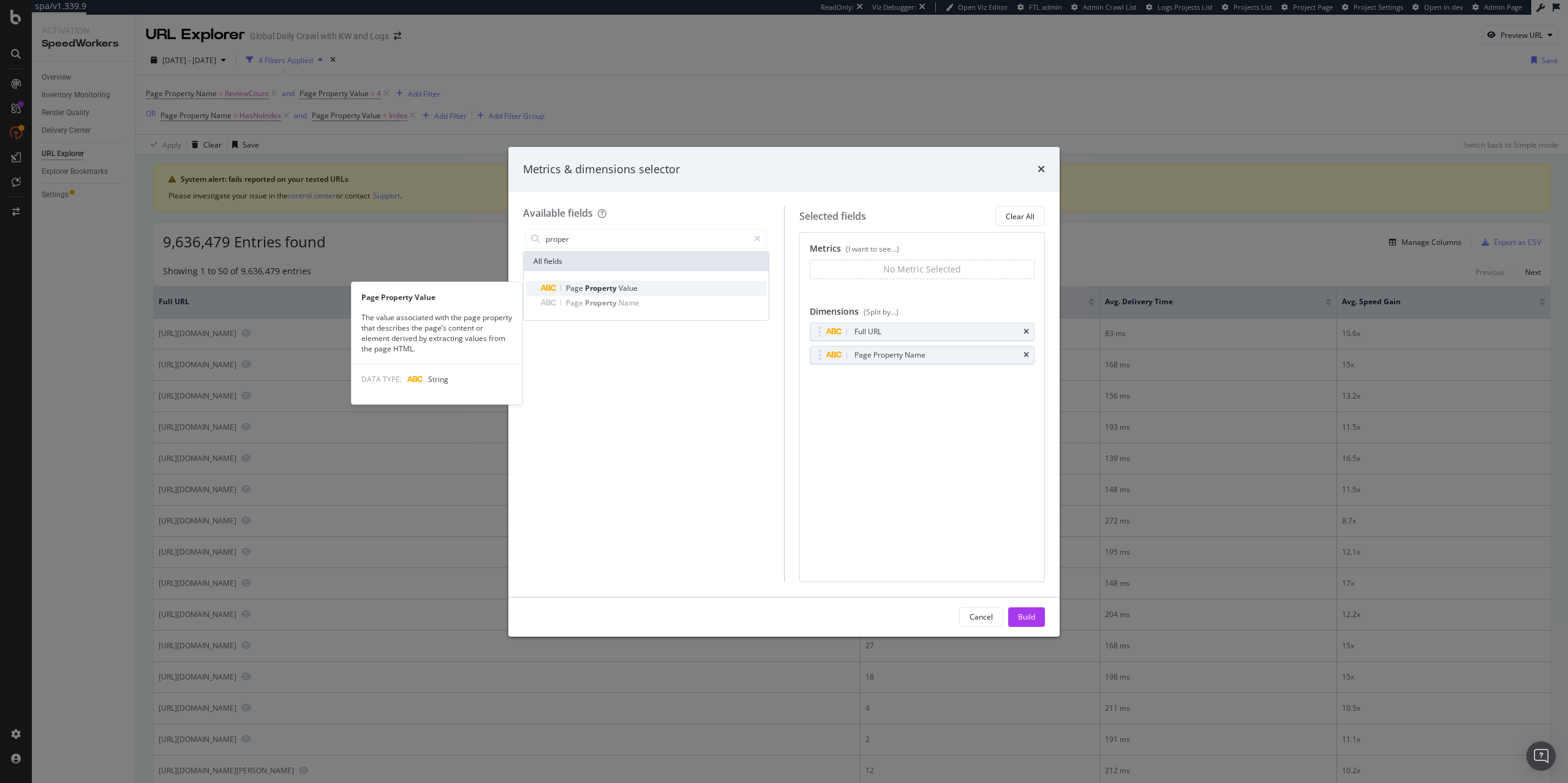
click at [611, 287] on span "Property" at bounding box center [601, 287] width 34 height 10
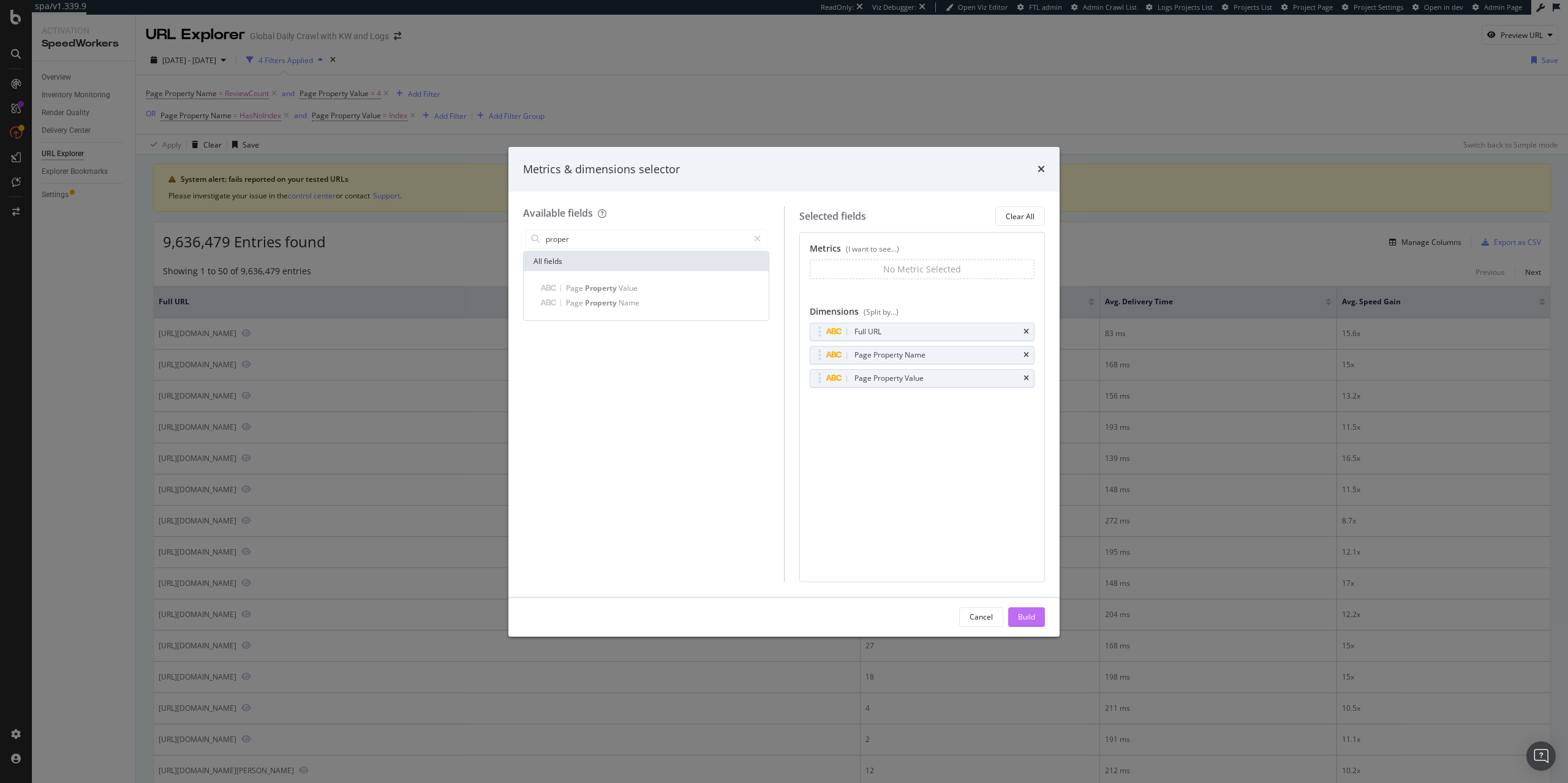
click at [1031, 614] on div "Build" at bounding box center [1026, 616] width 17 height 10
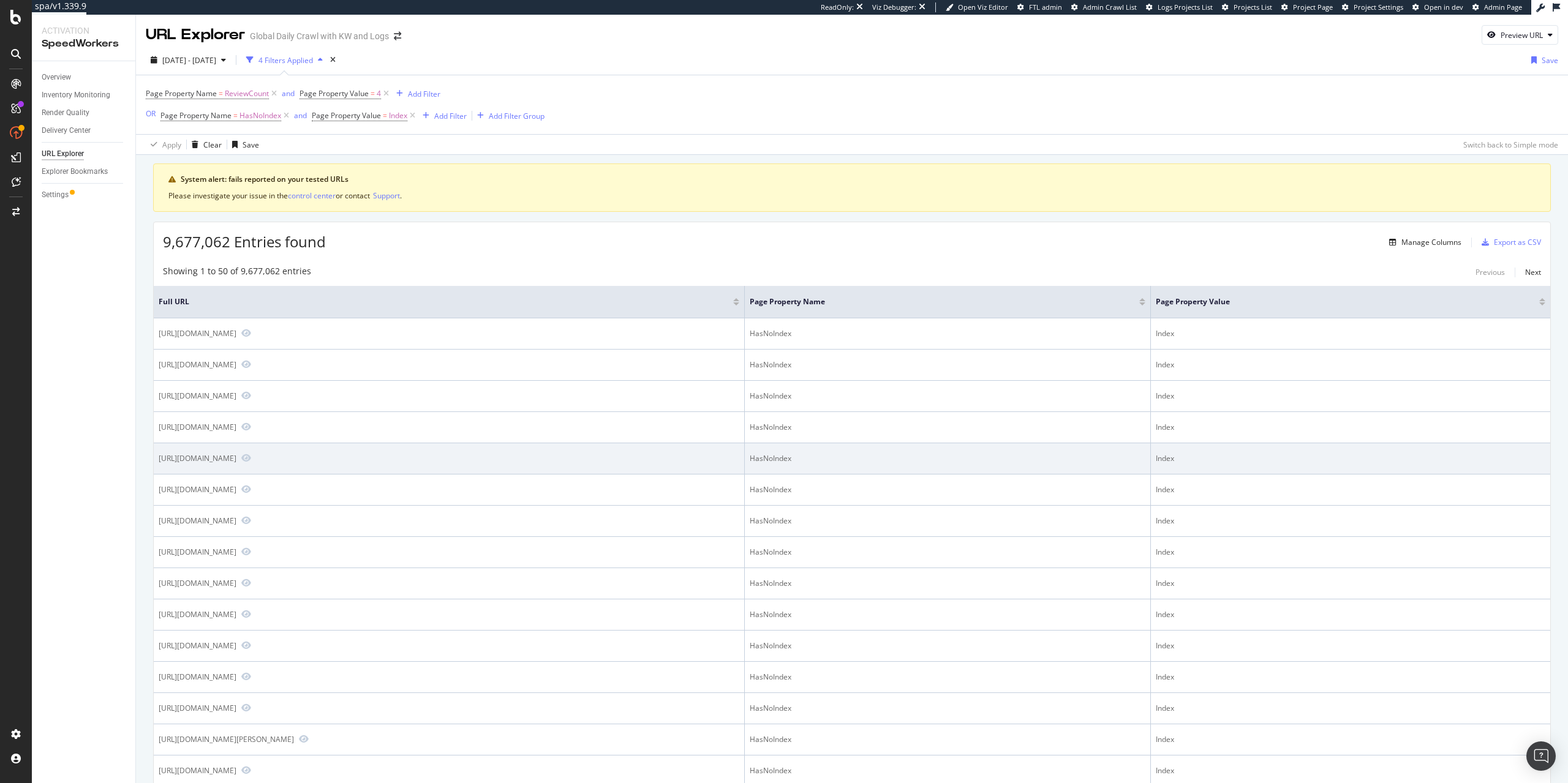
click at [1128, 471] on td "HasNoIndex" at bounding box center [948, 458] width 406 height 31
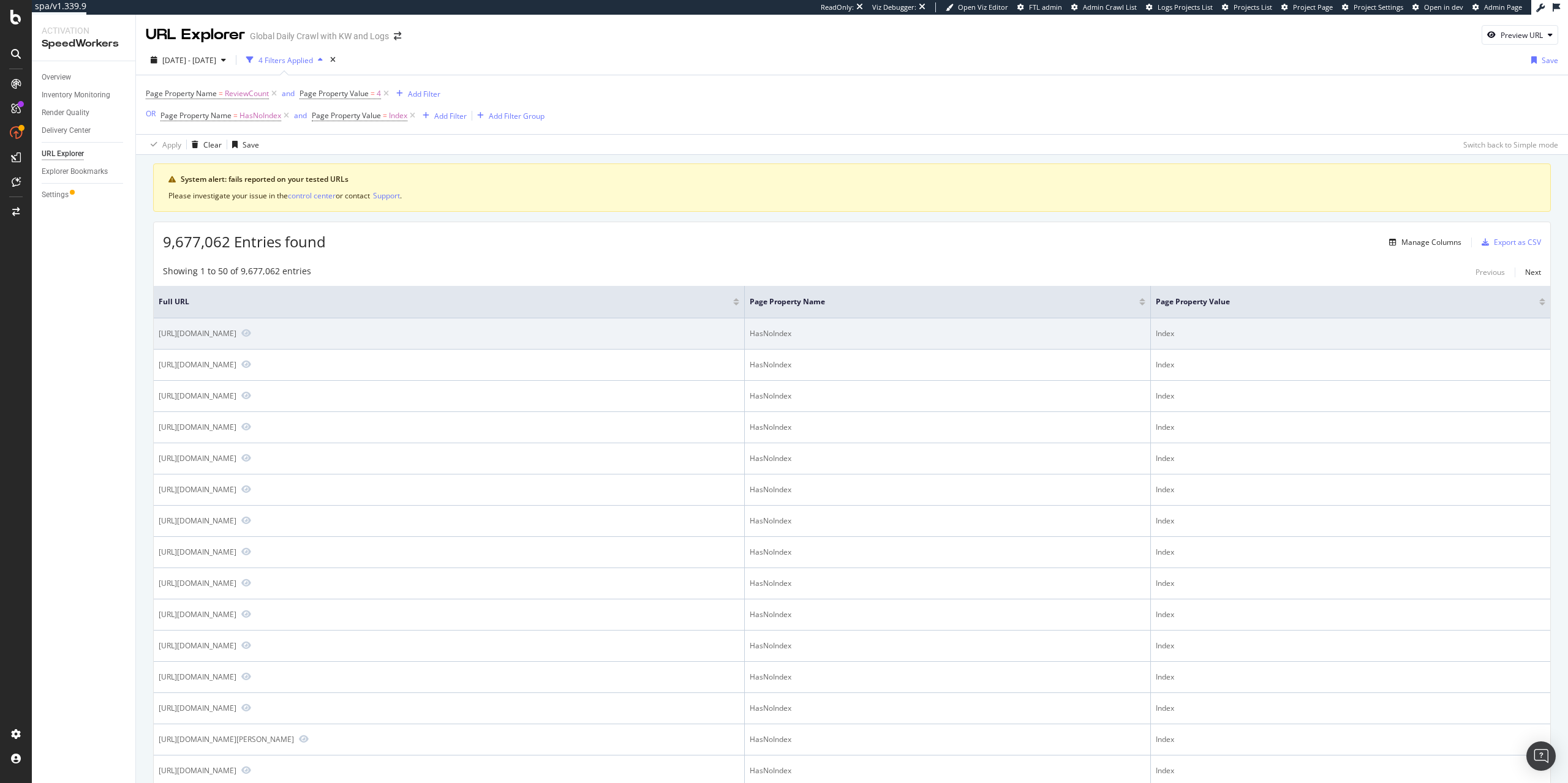
click at [1005, 335] on div "HasNoIndex" at bounding box center [947, 333] width 395 height 11
click at [1443, 336] on div "Index" at bounding box center [1350, 333] width 389 height 11
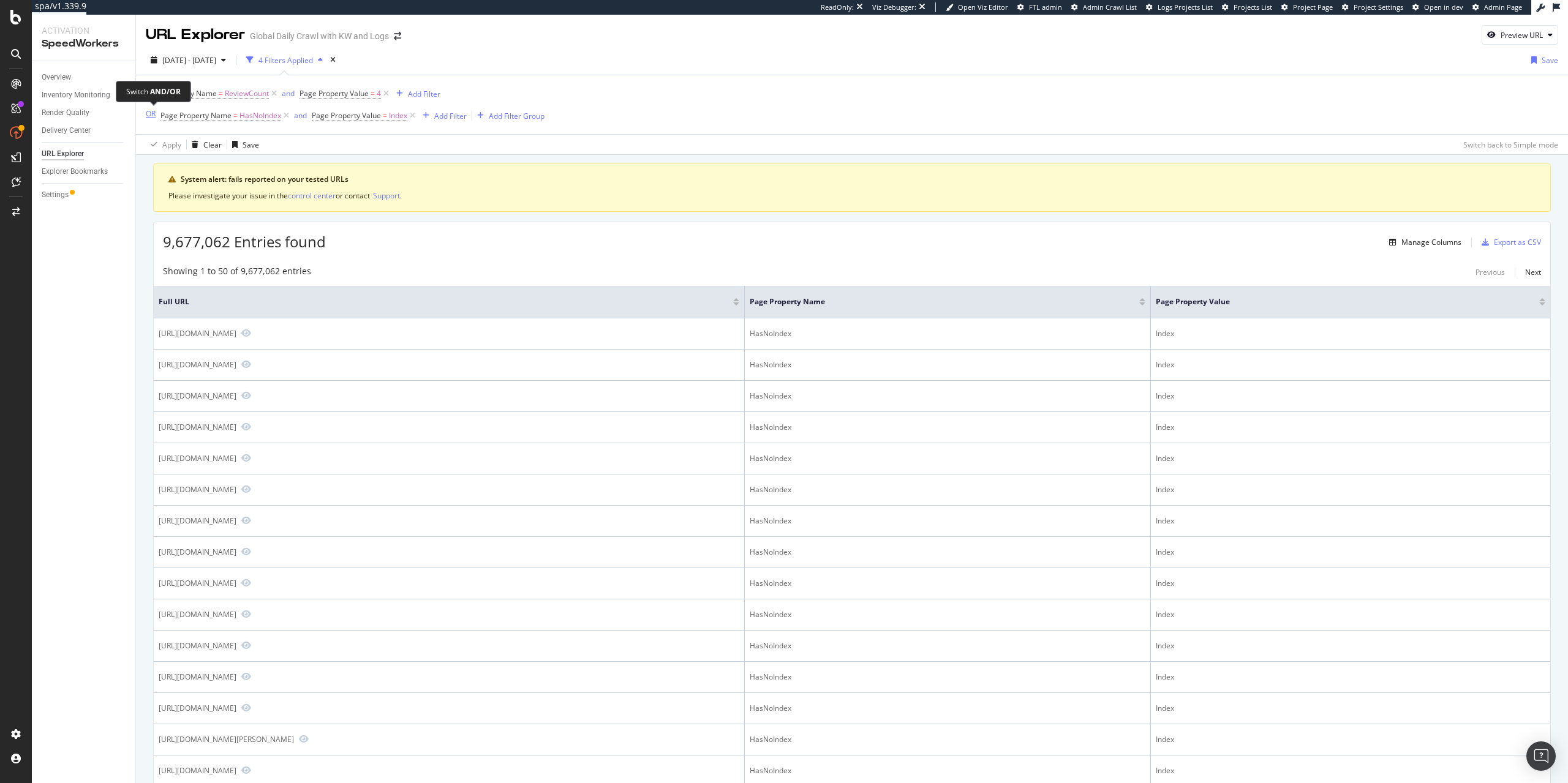
click at [152, 115] on div "OR" at bounding box center [150, 113] width 10 height 10
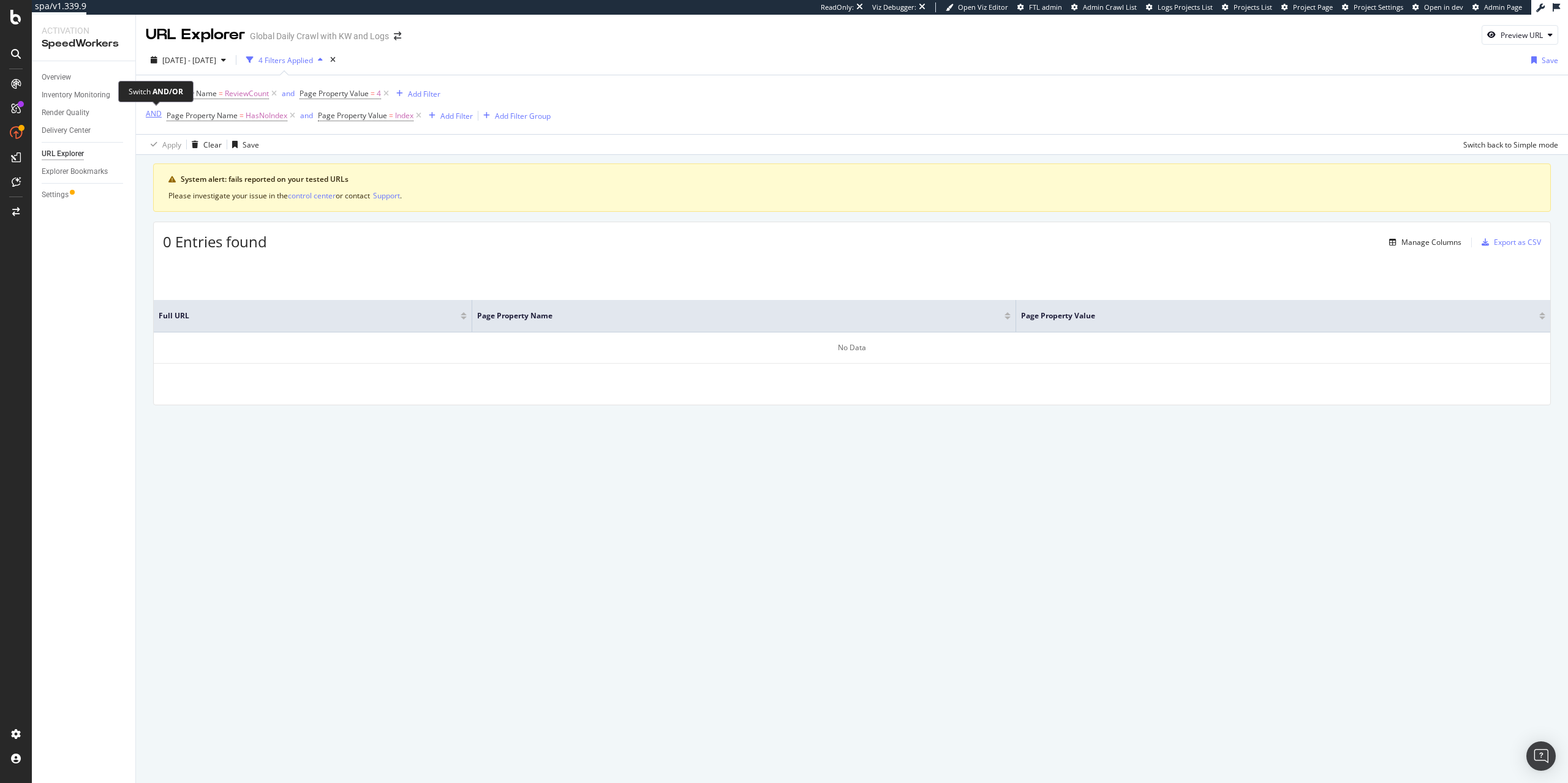
click at [148, 114] on div "AND" at bounding box center [154, 113] width 16 height 10
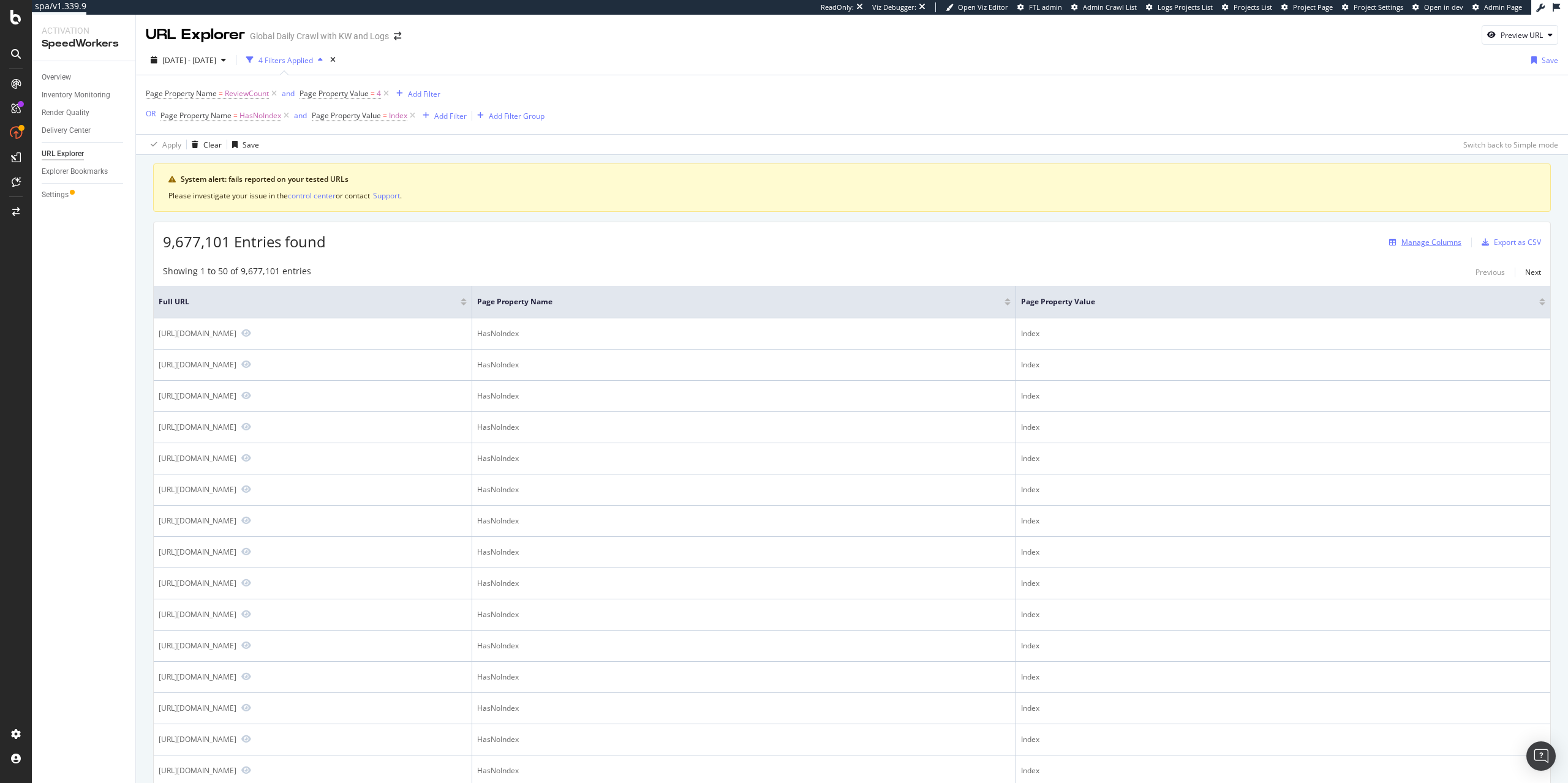
click at [1434, 245] on div "Manage Columns" at bounding box center [1431, 242] width 60 height 10
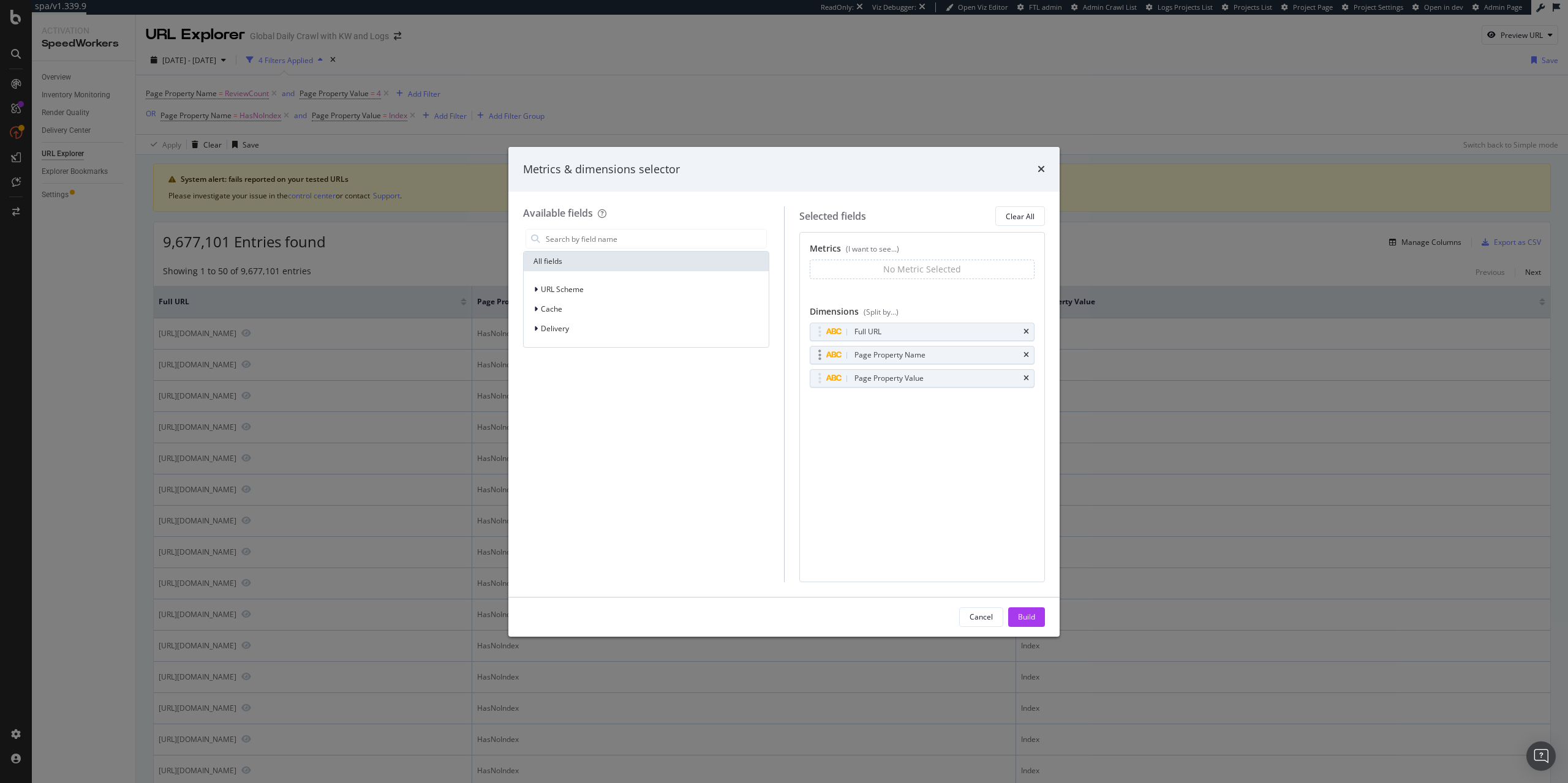
click at [872, 360] on div "Page Property Name" at bounding box center [889, 355] width 71 height 12
click at [545, 312] on span "Cache" at bounding box center [552, 308] width 22 height 10
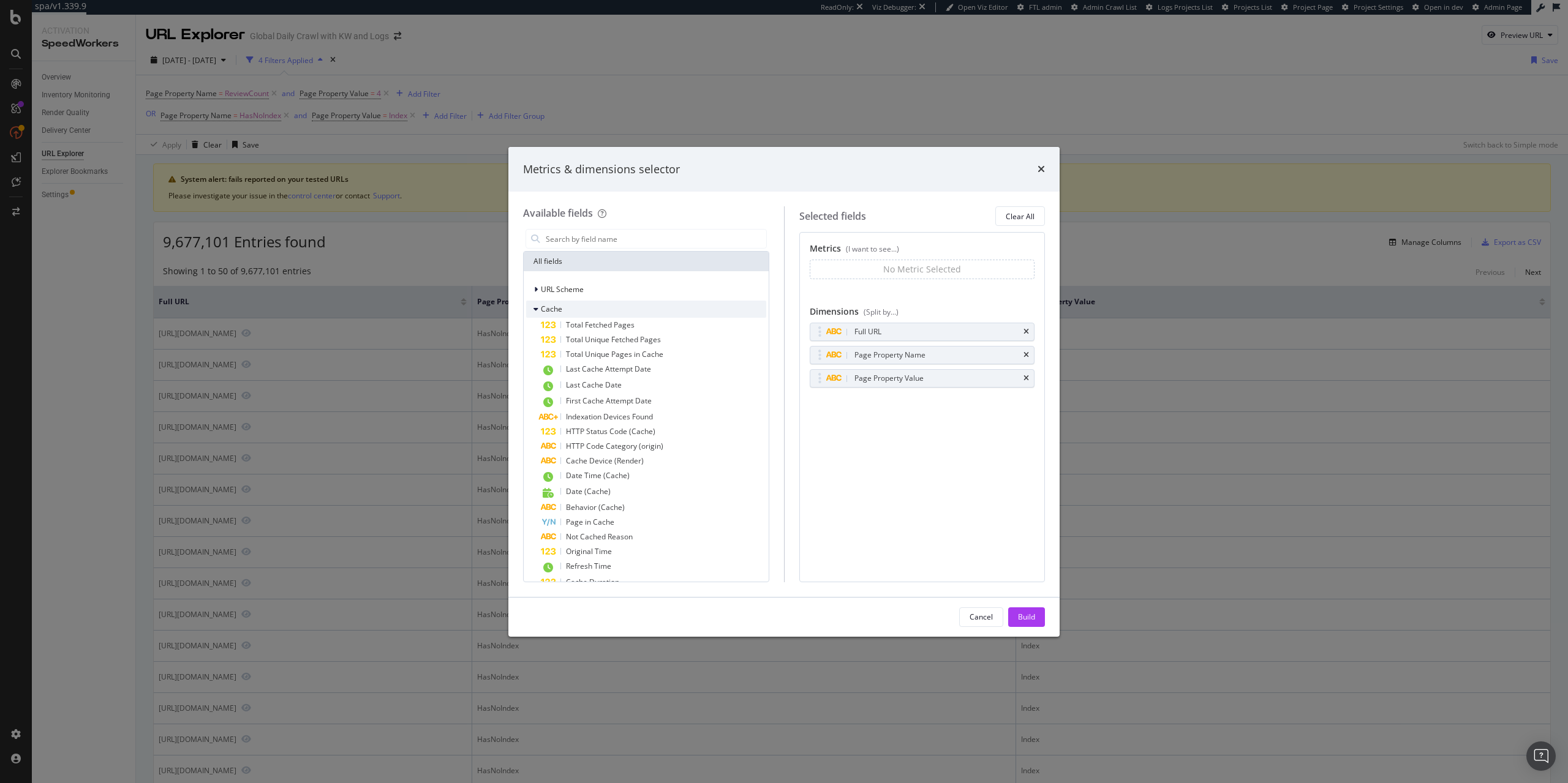
click at [574, 310] on div "Cache" at bounding box center [646, 308] width 240 height 17
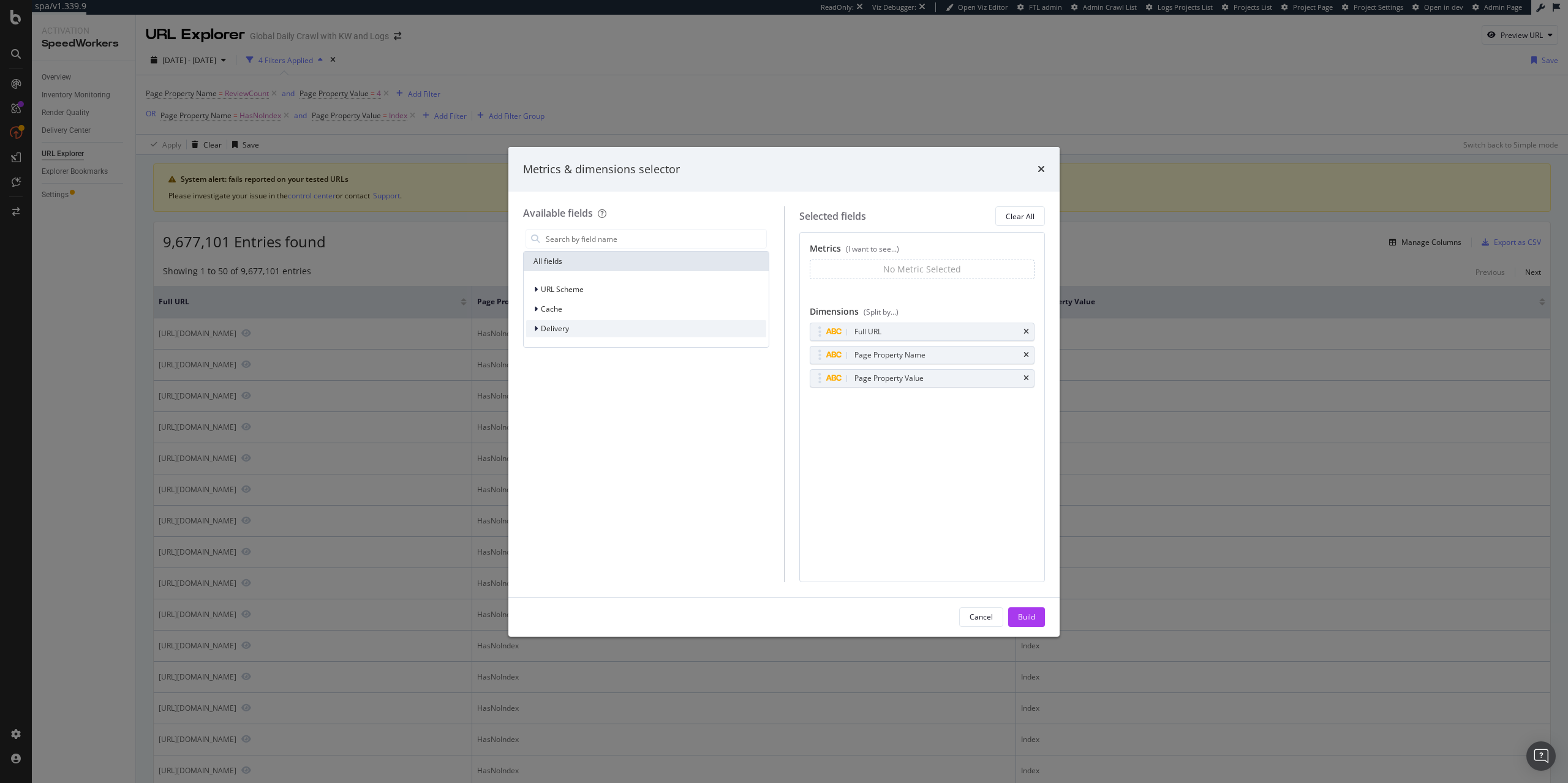
click at [581, 330] on div "Delivery" at bounding box center [646, 329] width 240 height 17
click at [565, 329] on span "Delivery" at bounding box center [555, 328] width 28 height 10
click at [578, 286] on span "URL Scheme" at bounding box center [562, 289] width 43 height 10
click at [579, 286] on span "URL Scheme" at bounding box center [562, 289] width 43 height 10
click at [550, 299] on div "URL Scheme Cache Delivery" at bounding box center [646, 309] width 240 height 57
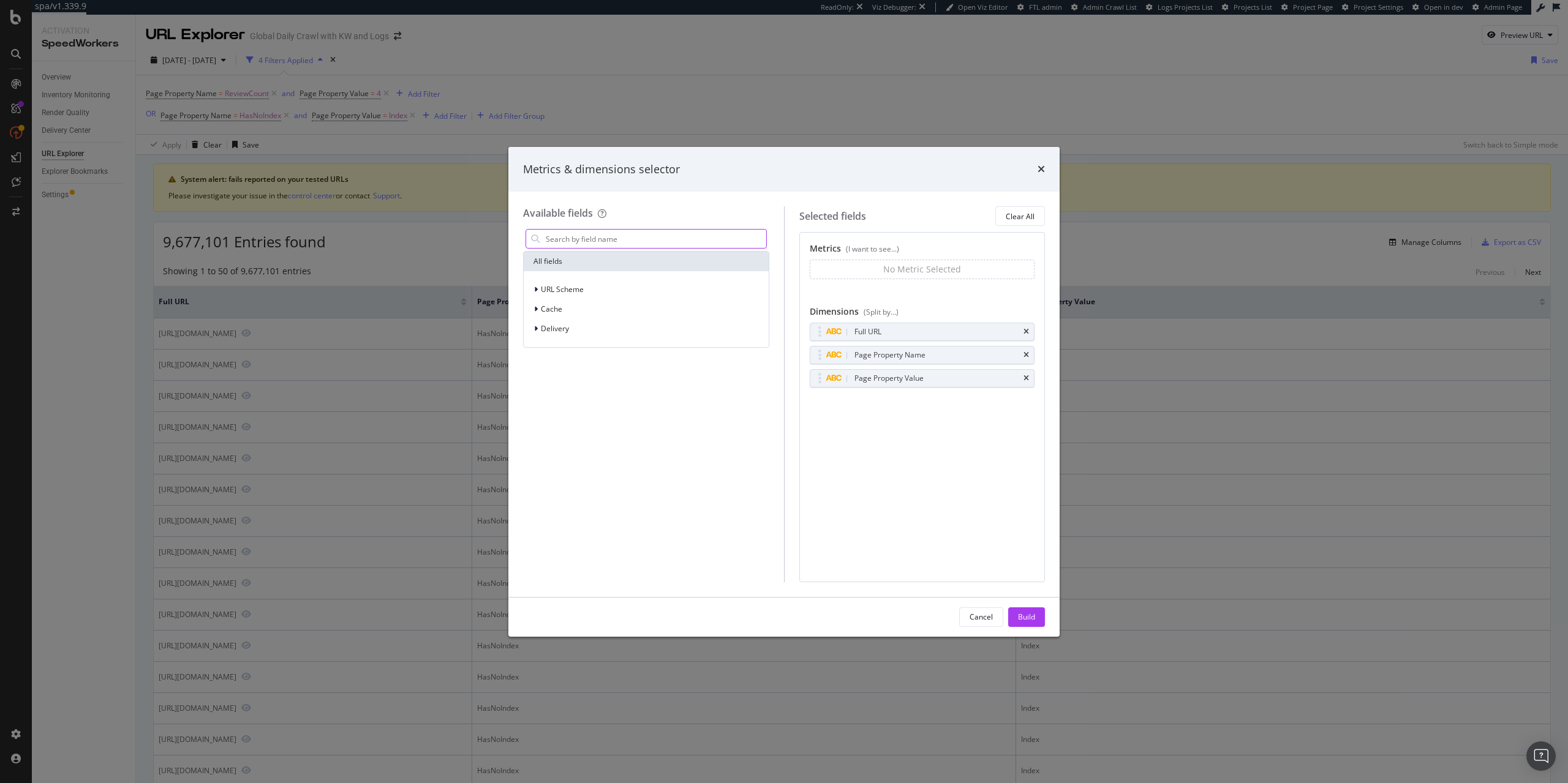
click at [590, 237] on input "modal" at bounding box center [655, 238] width 222 height 18
type input "http"
click at [994, 623] on button "Cancel" at bounding box center [981, 617] width 44 height 20
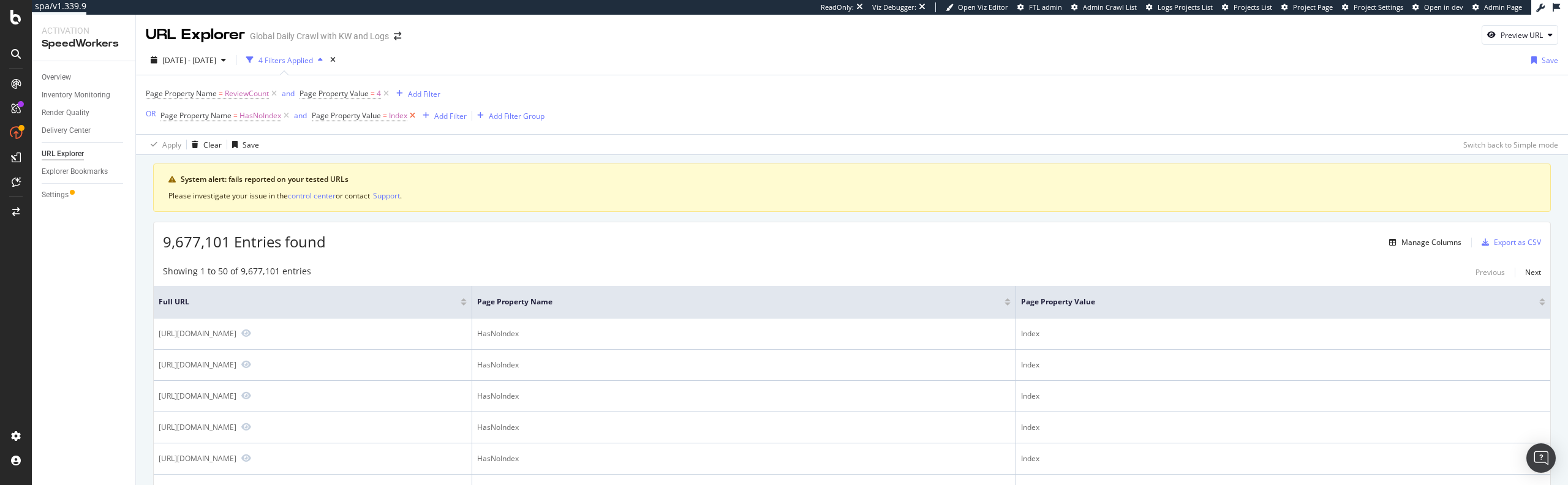
click at [414, 117] on icon at bounding box center [412, 116] width 10 height 12
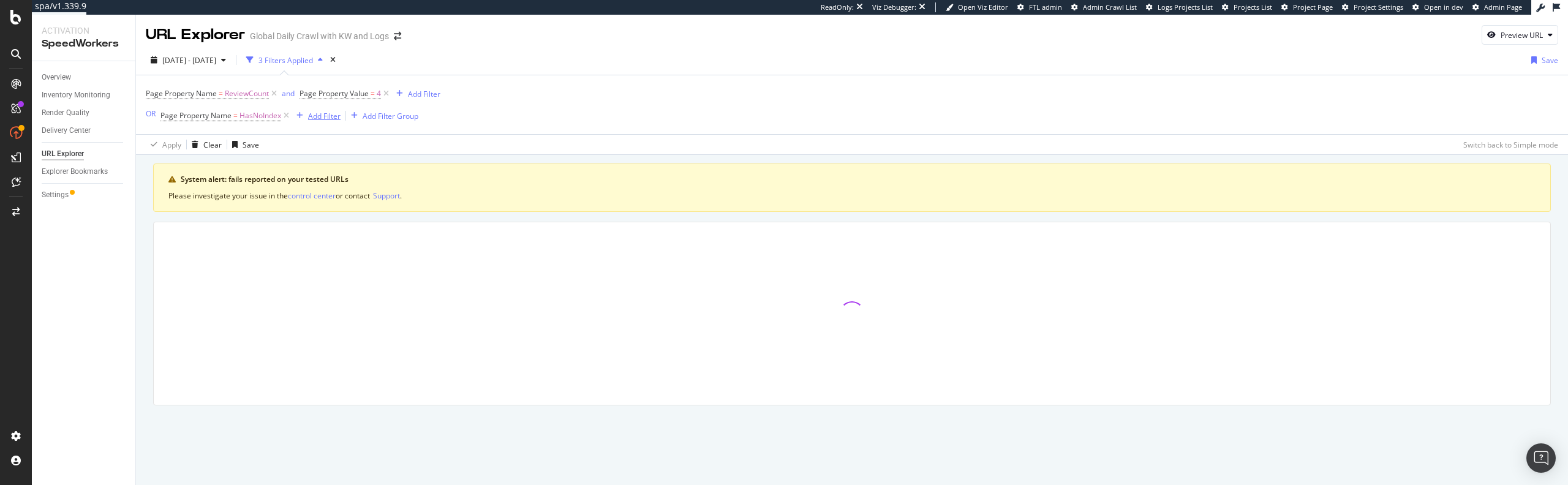
click at [305, 116] on div "button" at bounding box center [300, 115] width 17 height 7
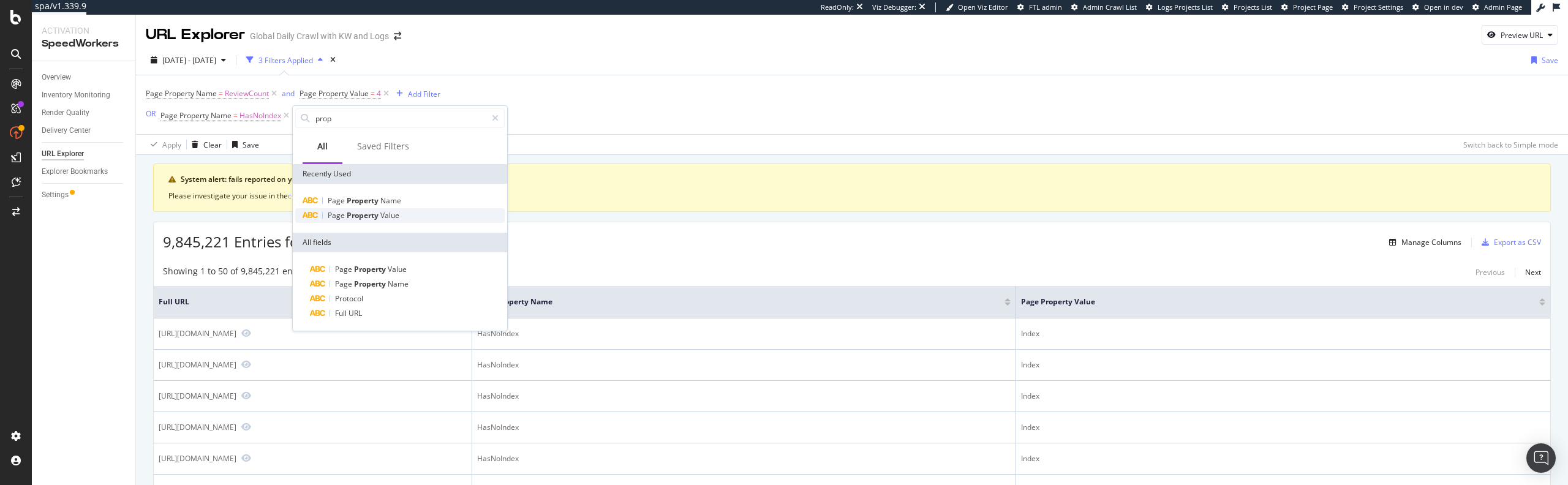
click at [399, 220] on div "Page Property Value" at bounding box center [399, 216] width 209 height 15
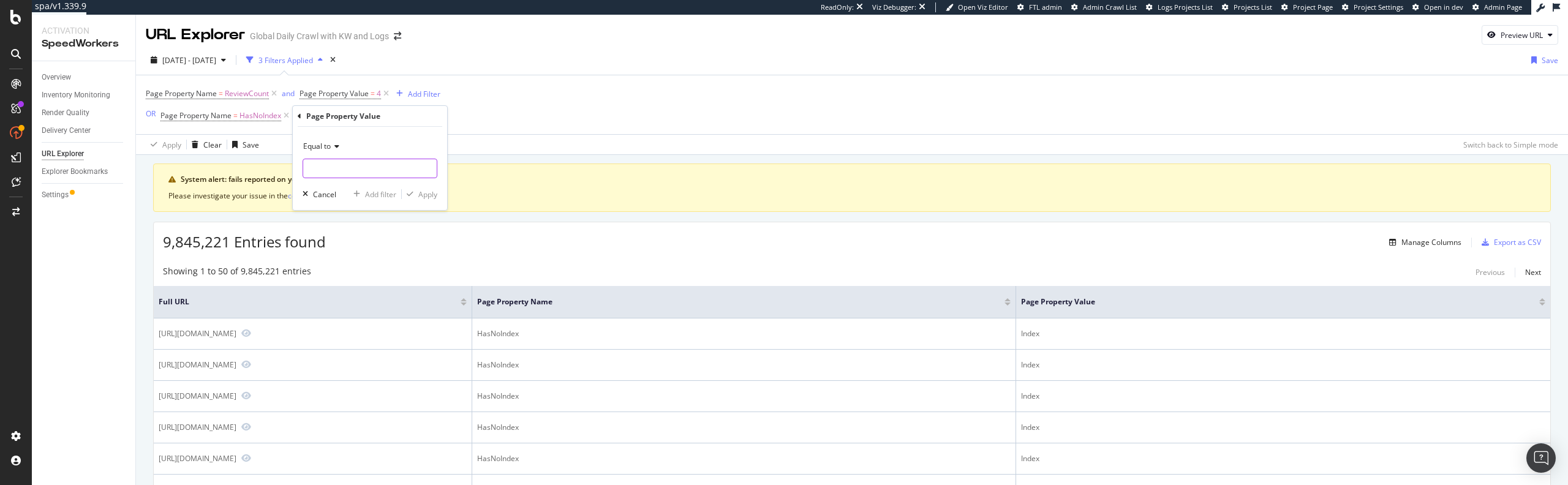
click at [361, 159] on input "text" at bounding box center [370, 168] width 133 height 20
